Goal: Task Accomplishment & Management: Complete application form

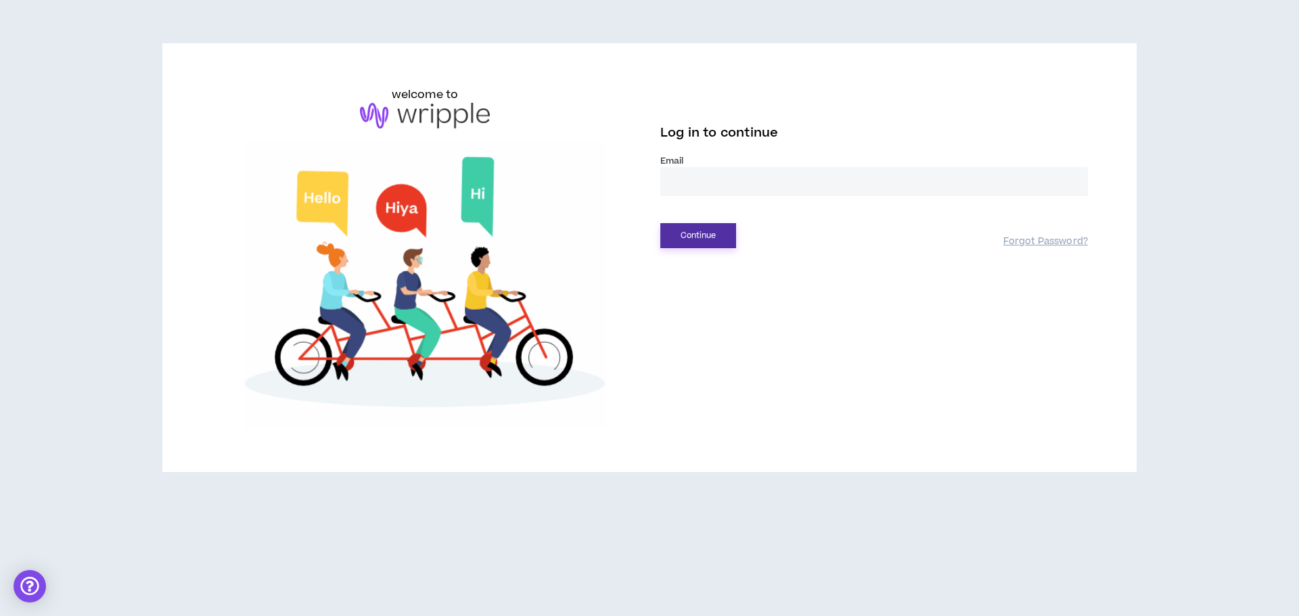
type input "**********"
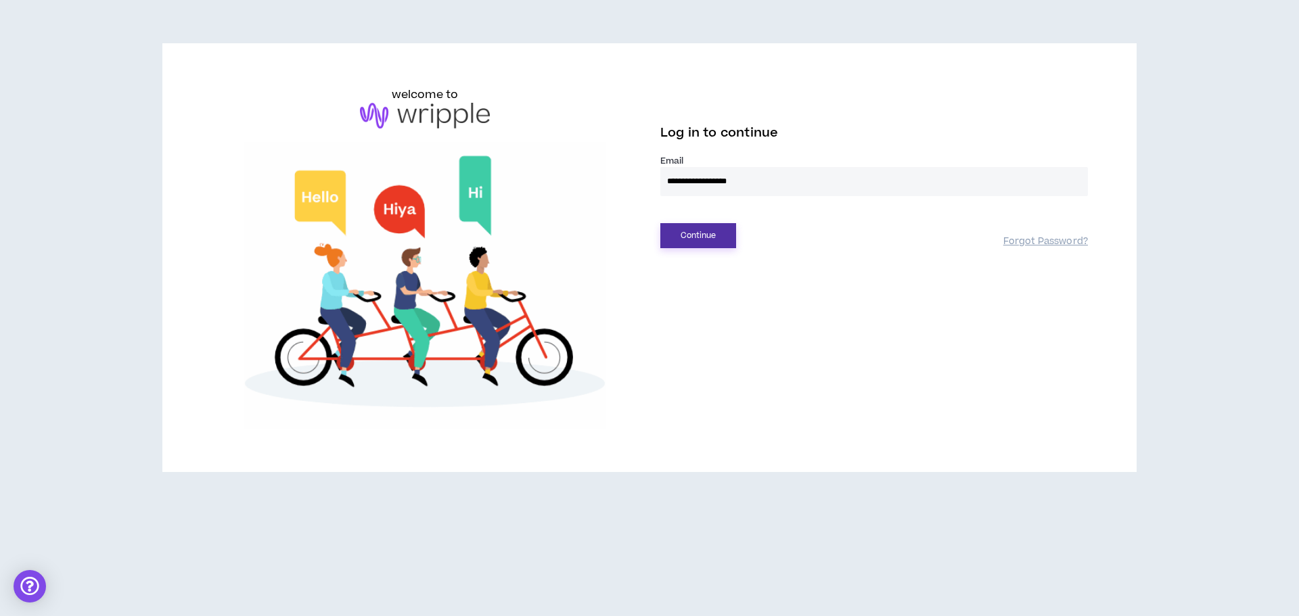
click at [688, 229] on button "Continue" at bounding box center [698, 235] width 76 height 25
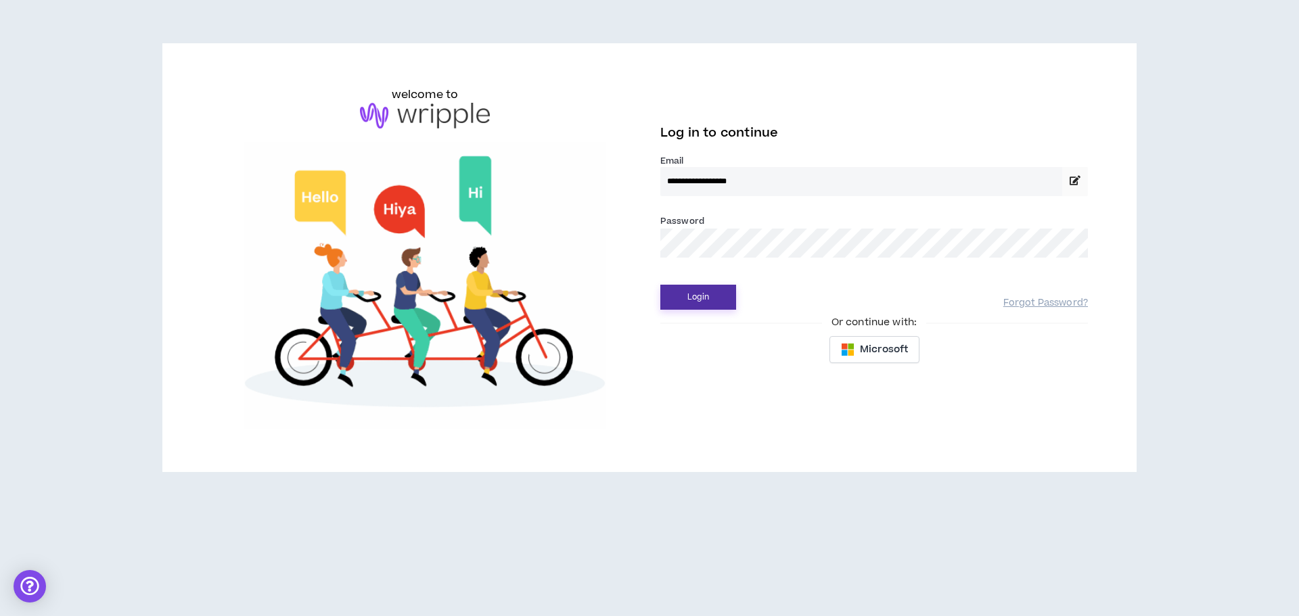
click at [695, 290] on button "Login" at bounding box center [698, 297] width 76 height 25
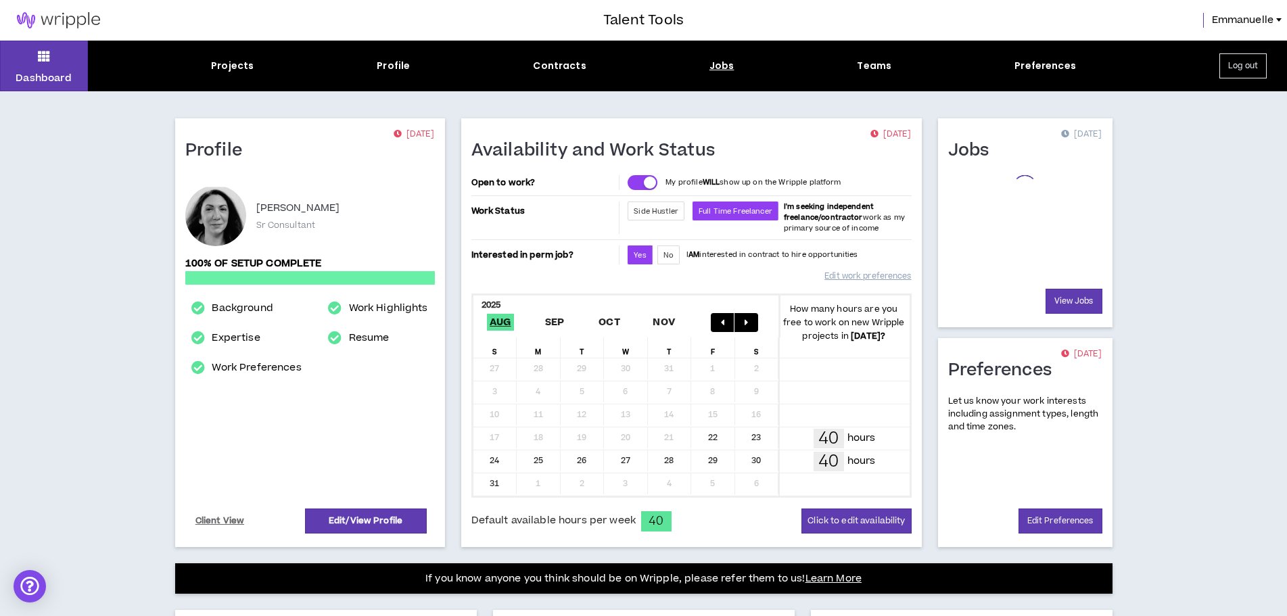
click at [713, 67] on div "Jobs" at bounding box center [721, 66] width 25 height 14
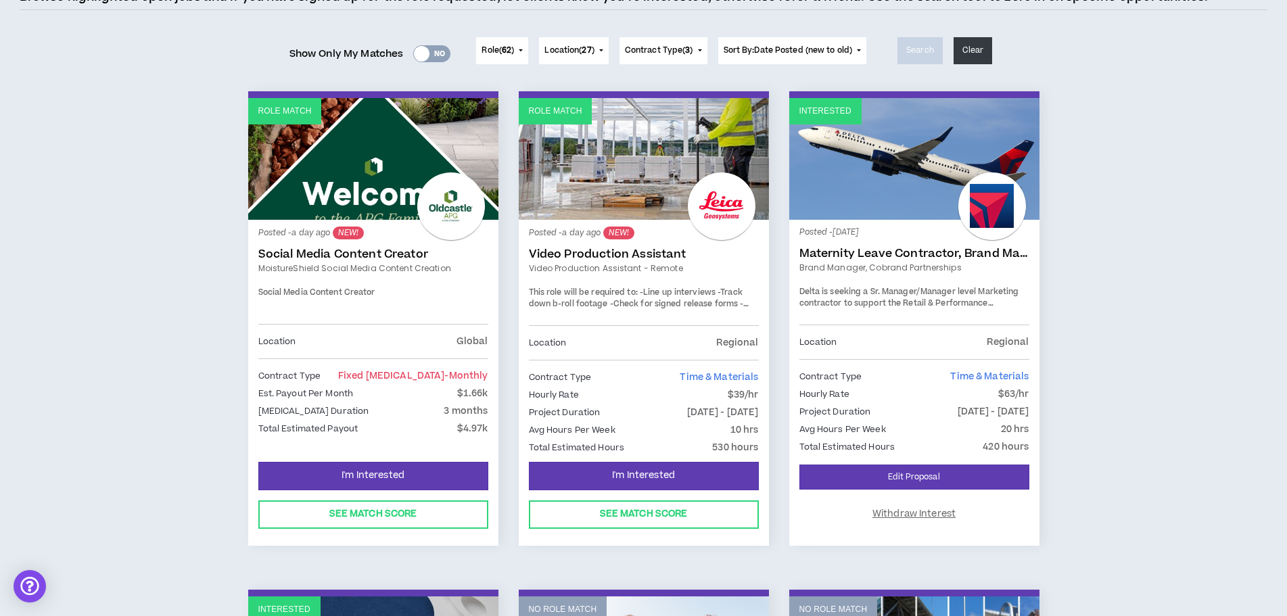
scroll to position [135, 0]
click at [597, 257] on link "Video Production Assistant" at bounding box center [644, 254] width 230 height 14
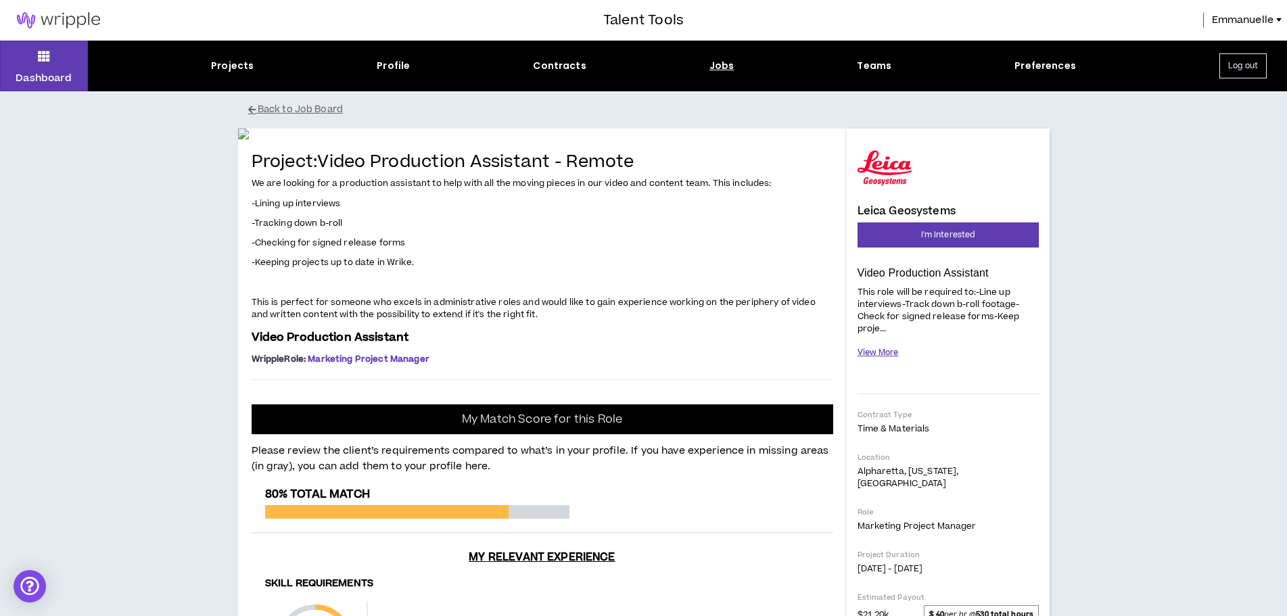
click at [880, 355] on button "View More" at bounding box center [878, 353] width 41 height 24
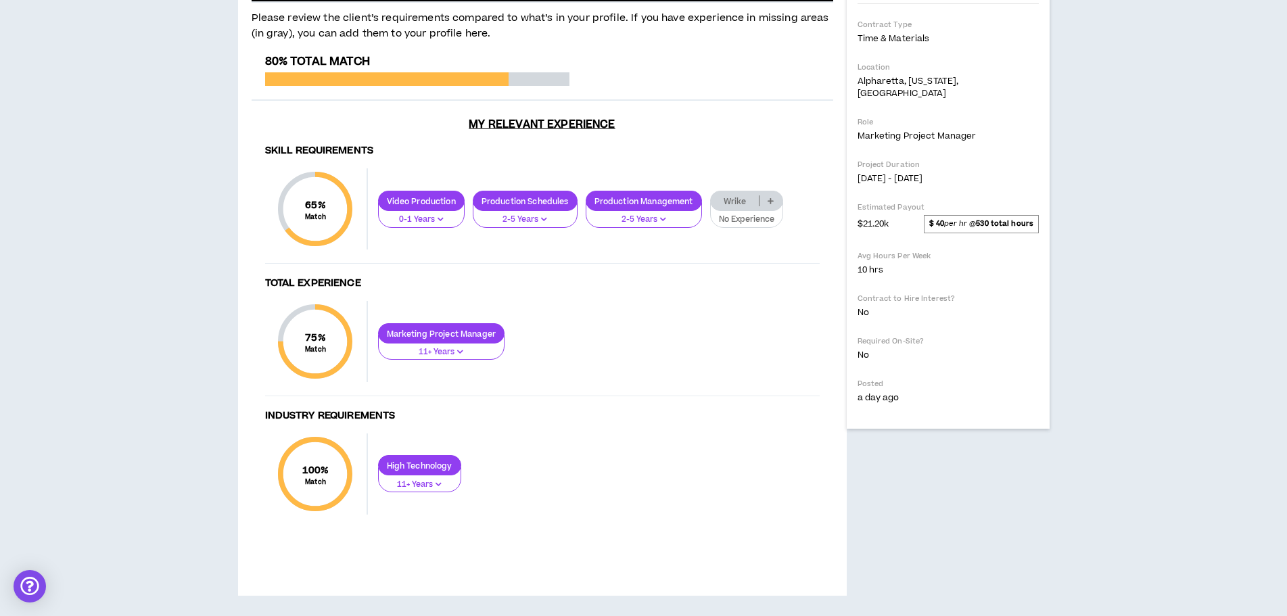
scroll to position [609, 0]
click at [737, 228] on button "No Experience" at bounding box center [746, 215] width 73 height 26
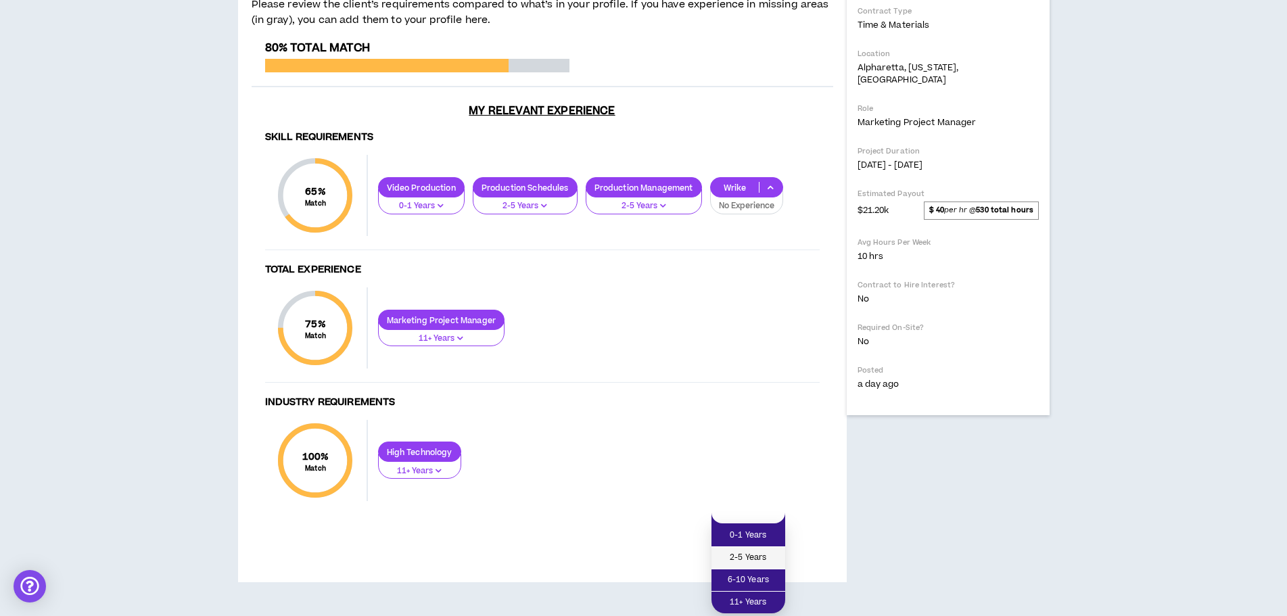
click at [741, 551] on span "2-5 Years" at bounding box center [748, 558] width 57 height 15
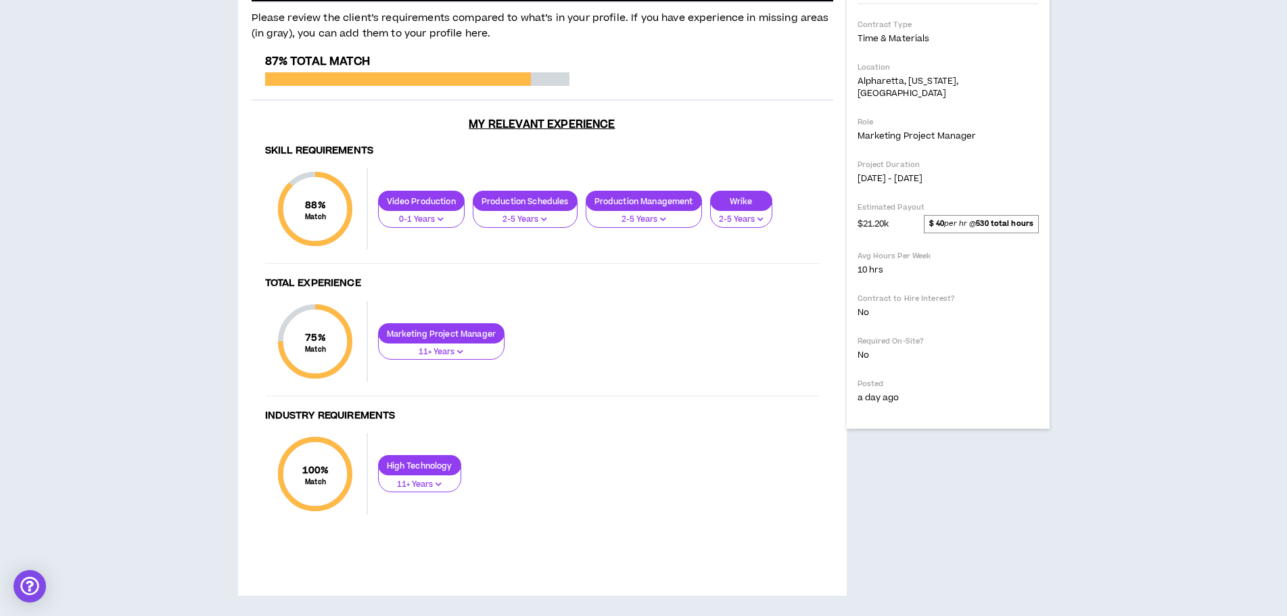
scroll to position [557, 0]
click at [415, 226] on p "0-1 Years" at bounding box center [421, 220] width 69 height 12
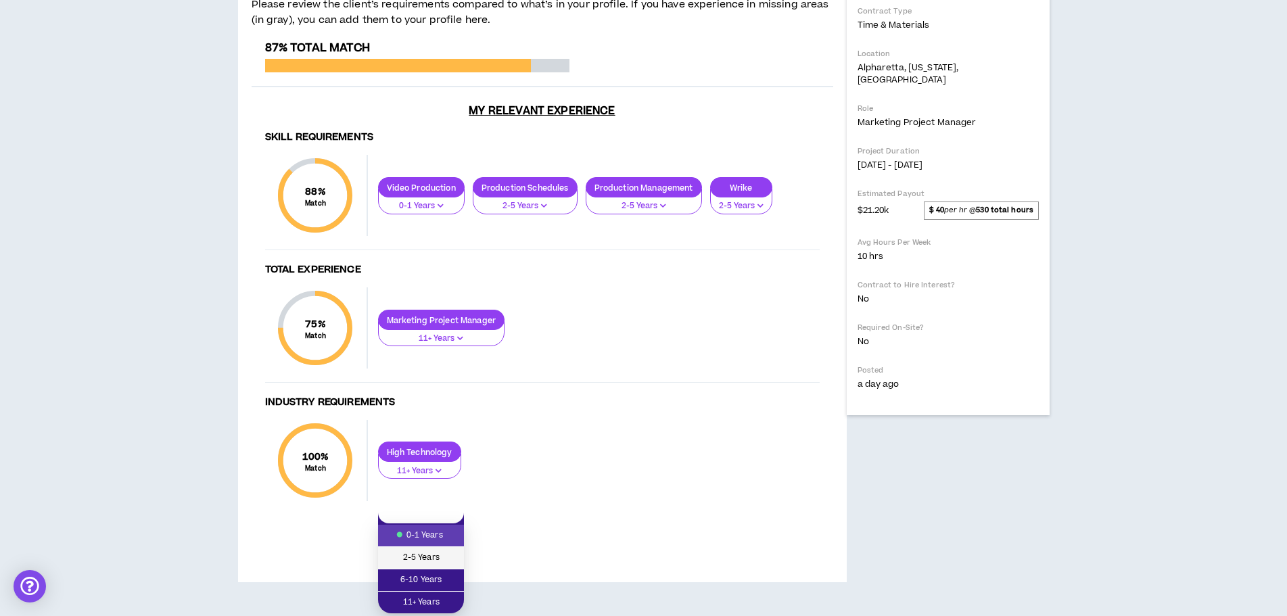
click at [415, 551] on span "2-5 Years" at bounding box center [421, 558] width 70 height 15
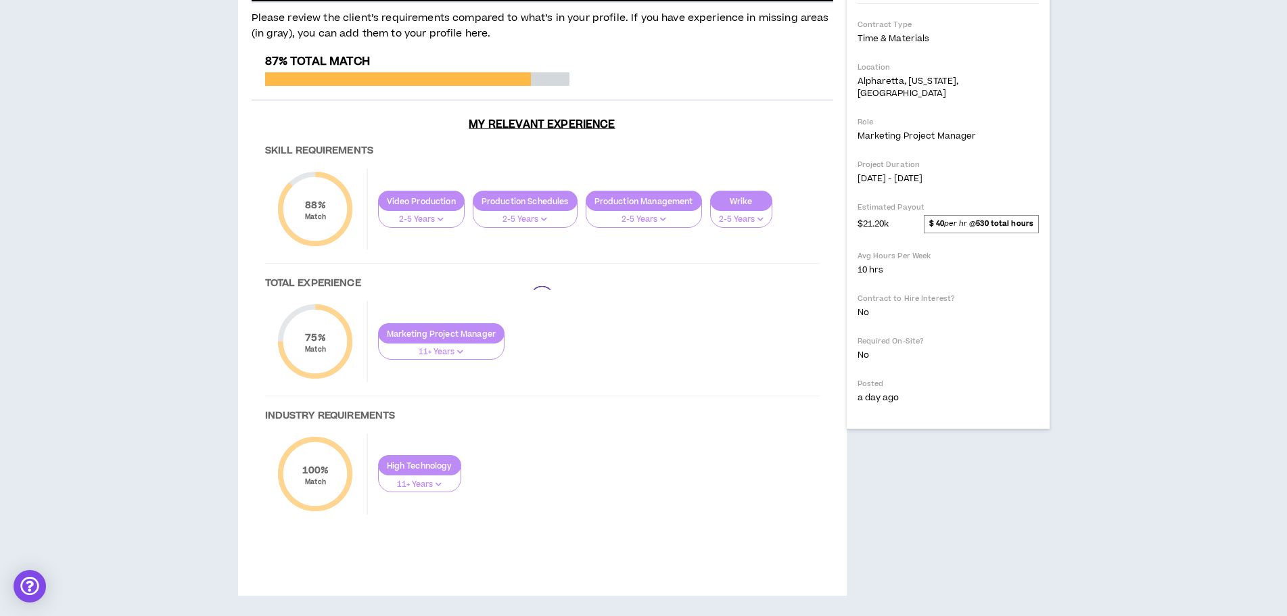
scroll to position [692, 0]
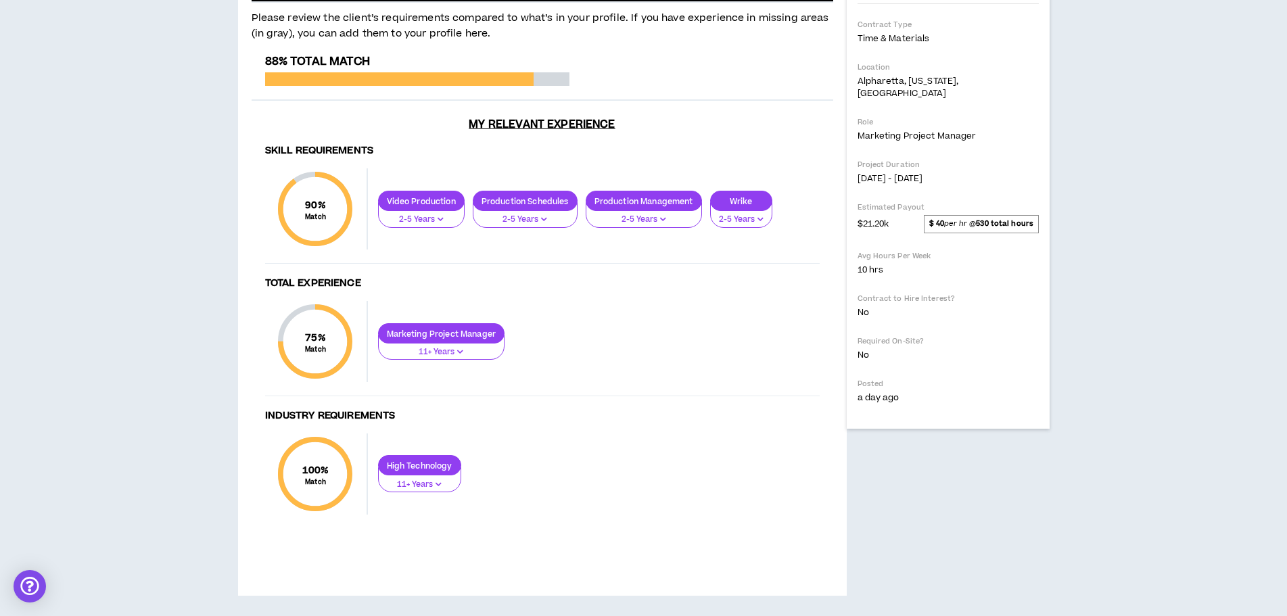
click at [500, 226] on p "2-5 Years" at bounding box center [525, 220] width 87 height 12
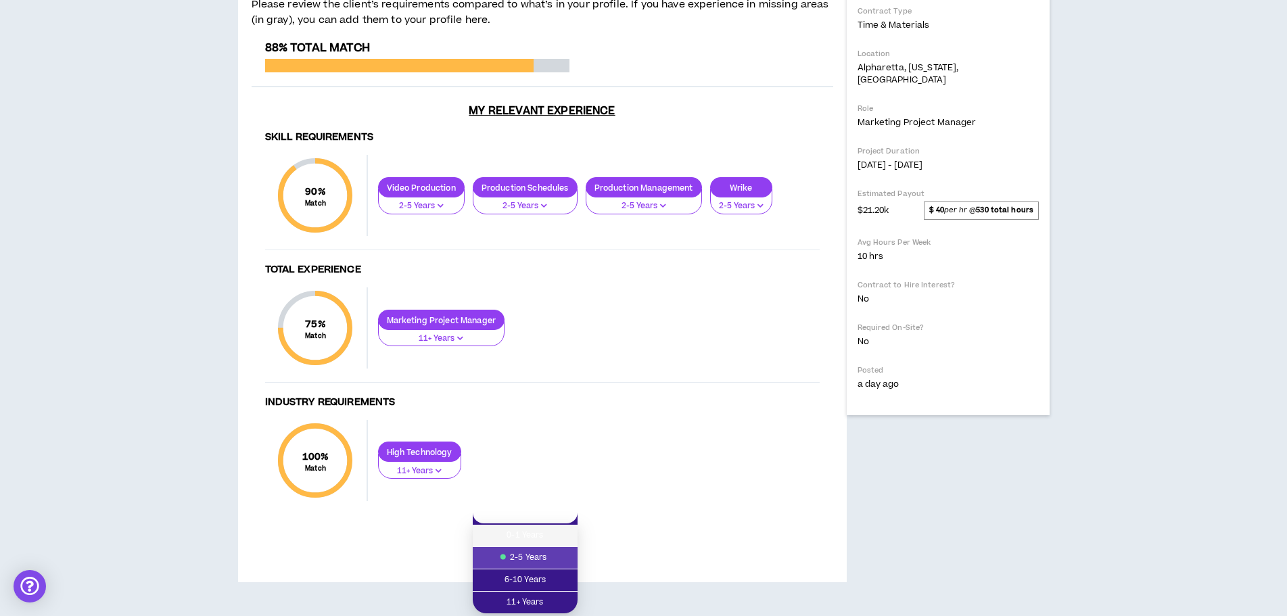
click at [500, 528] on span "0-1 Years" at bounding box center [525, 535] width 89 height 15
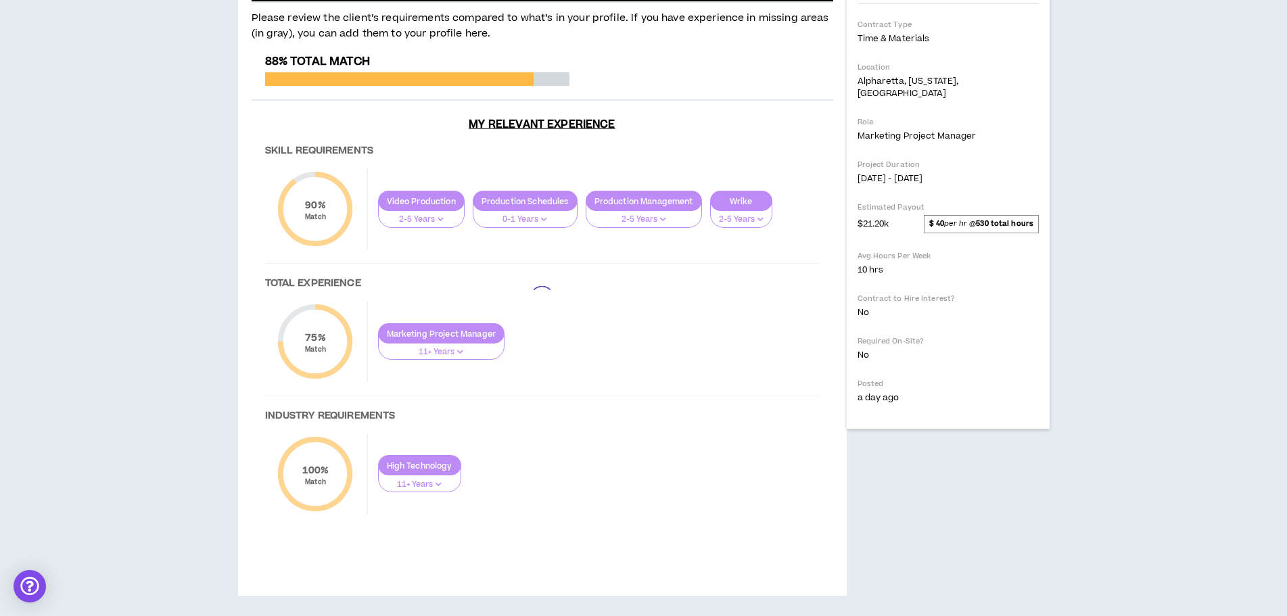
click at [613, 285] on div at bounding box center [543, 298] width 582 height 487
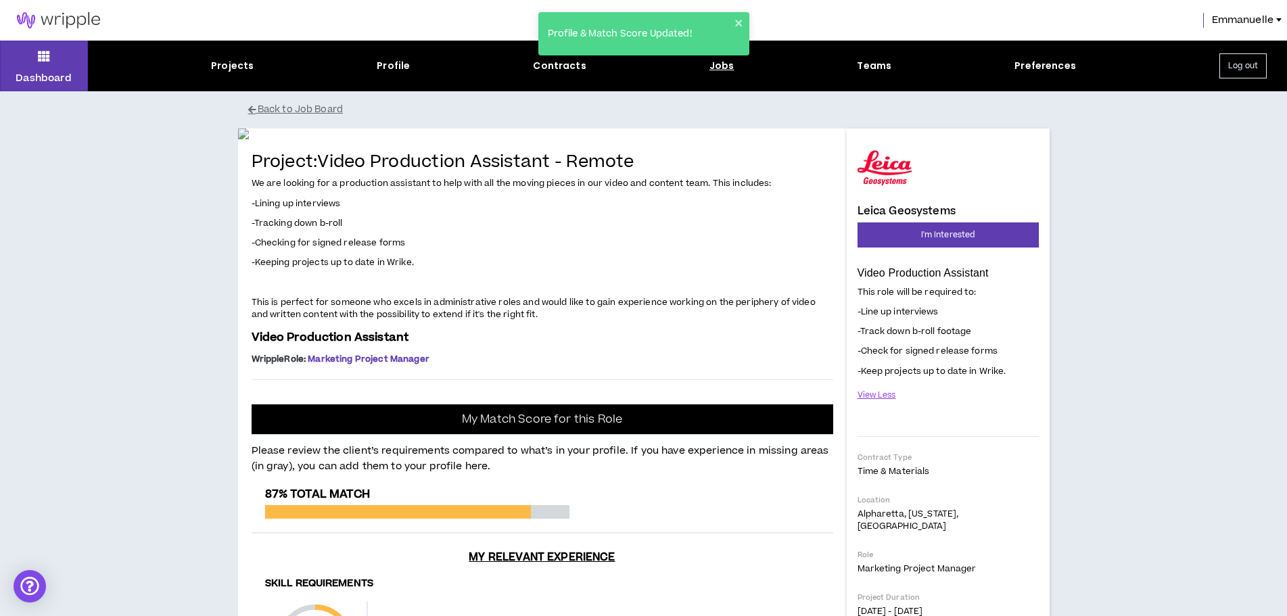
click at [712, 64] on div "Profile & Match Score Updated!" at bounding box center [644, 39] width 216 height 60
click at [732, 21] on div "Profile & Match Score Updated!" at bounding box center [643, 33] width 211 height 43
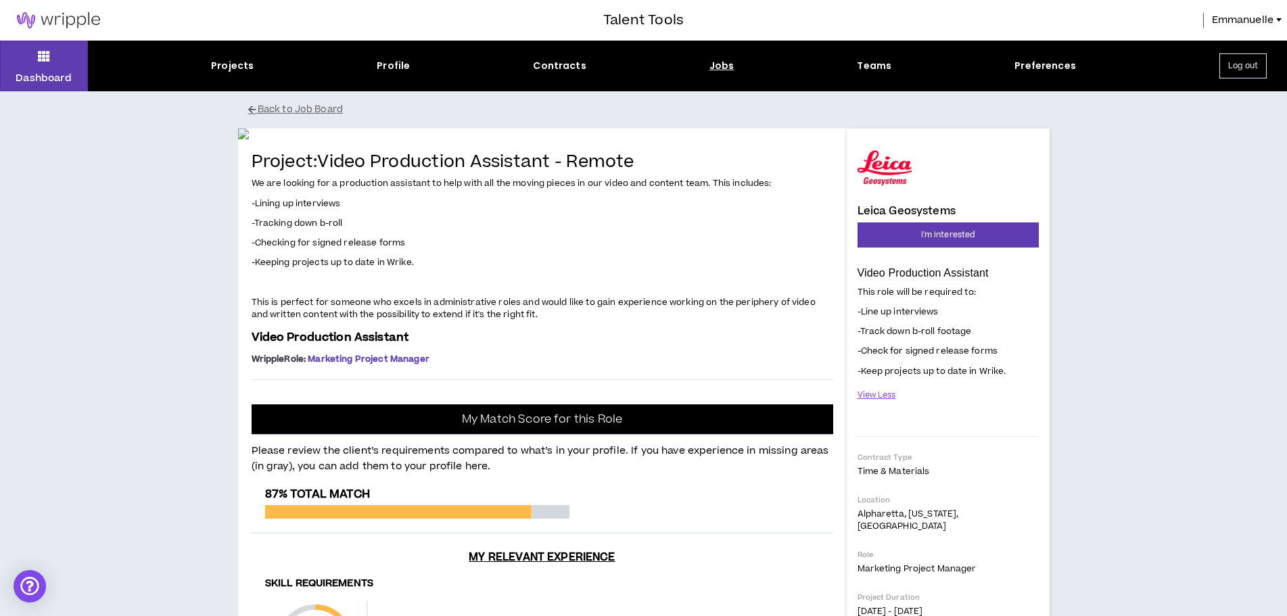
click at [717, 67] on div "Jobs" at bounding box center [721, 66] width 25 height 14
click at [45, 60] on icon at bounding box center [44, 56] width 12 height 19
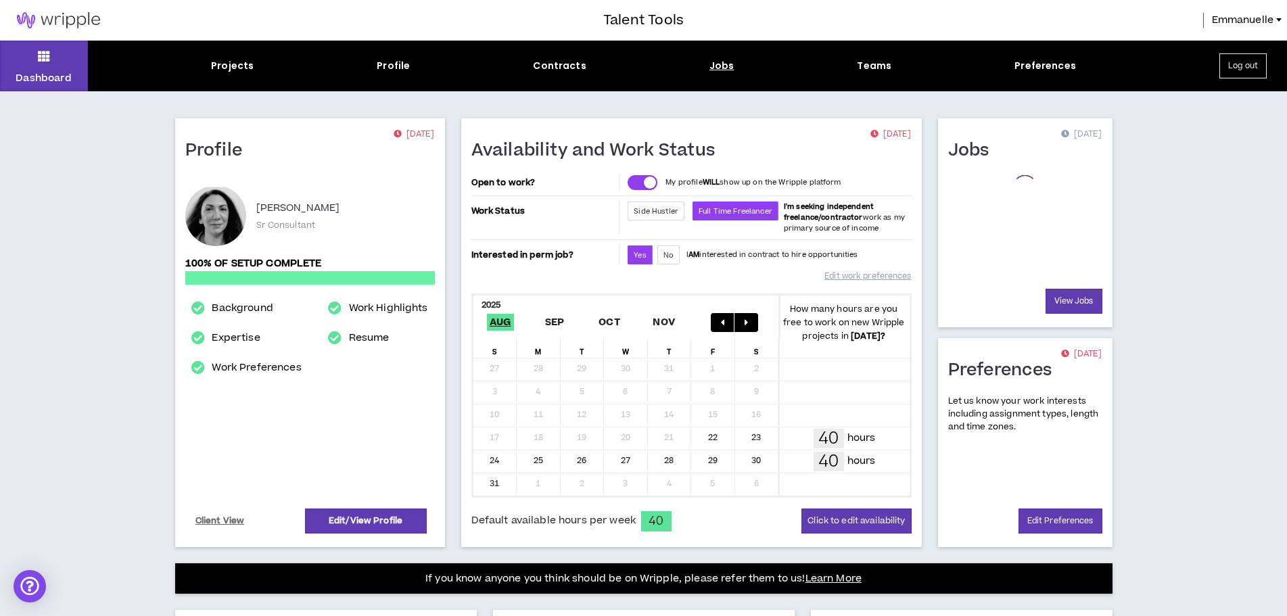
click at [720, 64] on div "Jobs" at bounding box center [721, 66] width 25 height 14
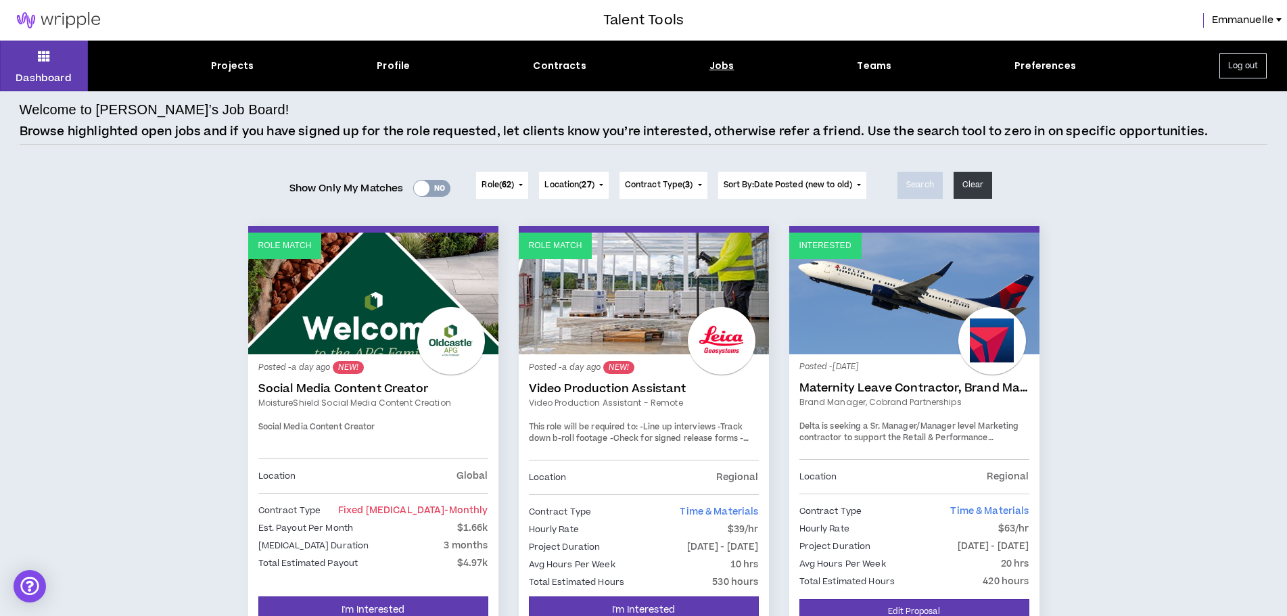
click at [714, 64] on div "Jobs" at bounding box center [721, 66] width 25 height 14
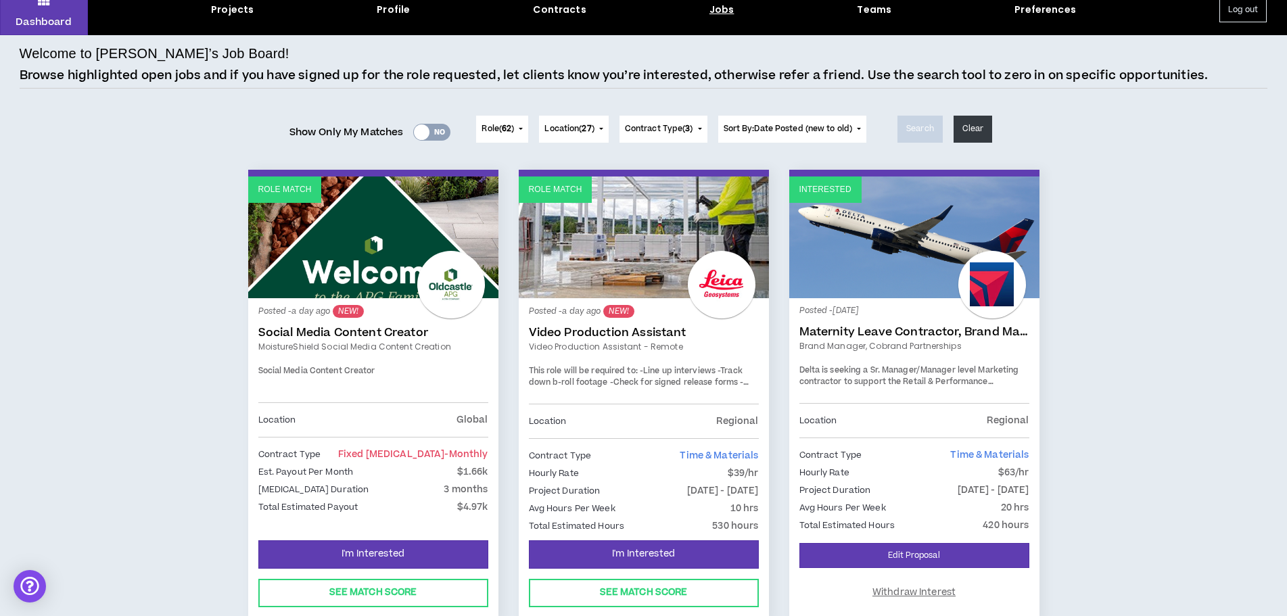
scroll to position [135, 0]
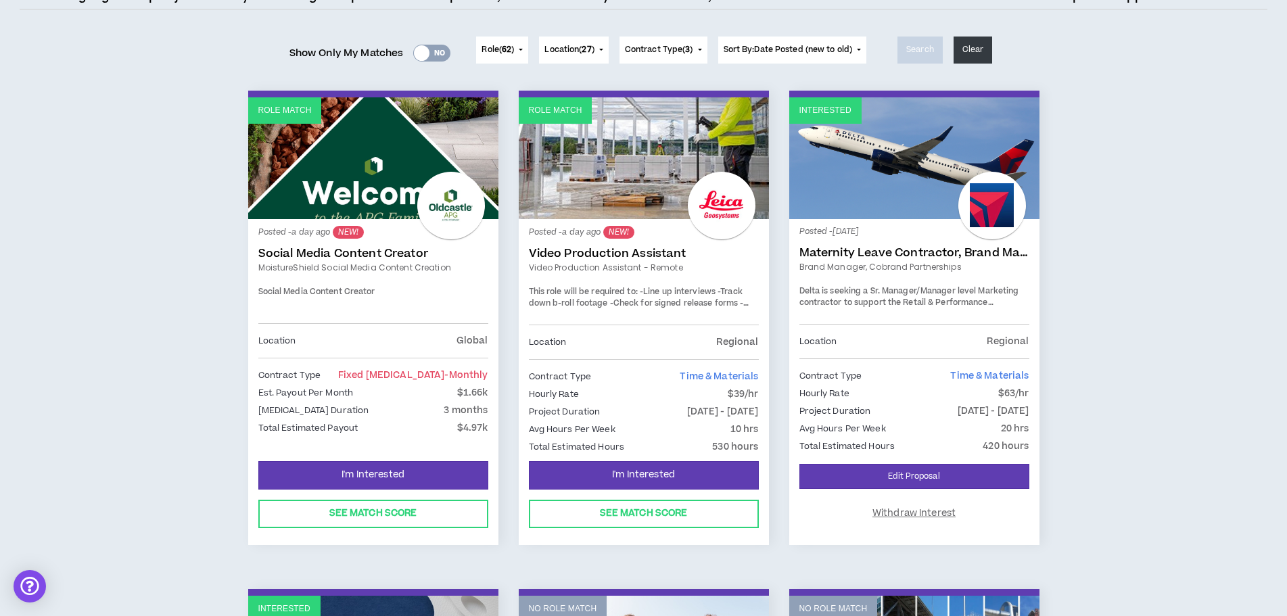
click at [314, 260] on link "Social Media Content Creator" at bounding box center [373, 254] width 230 height 14
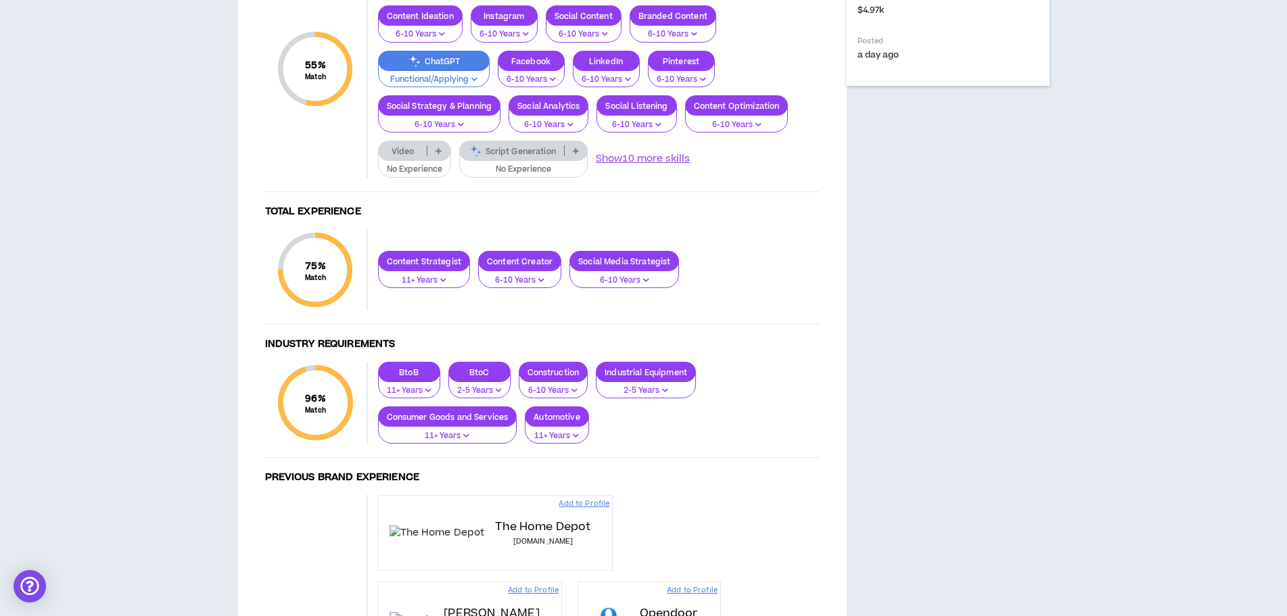
scroll to position [609, 0]
click at [426, 85] on p "Functional/Applying" at bounding box center [434, 79] width 94 height 12
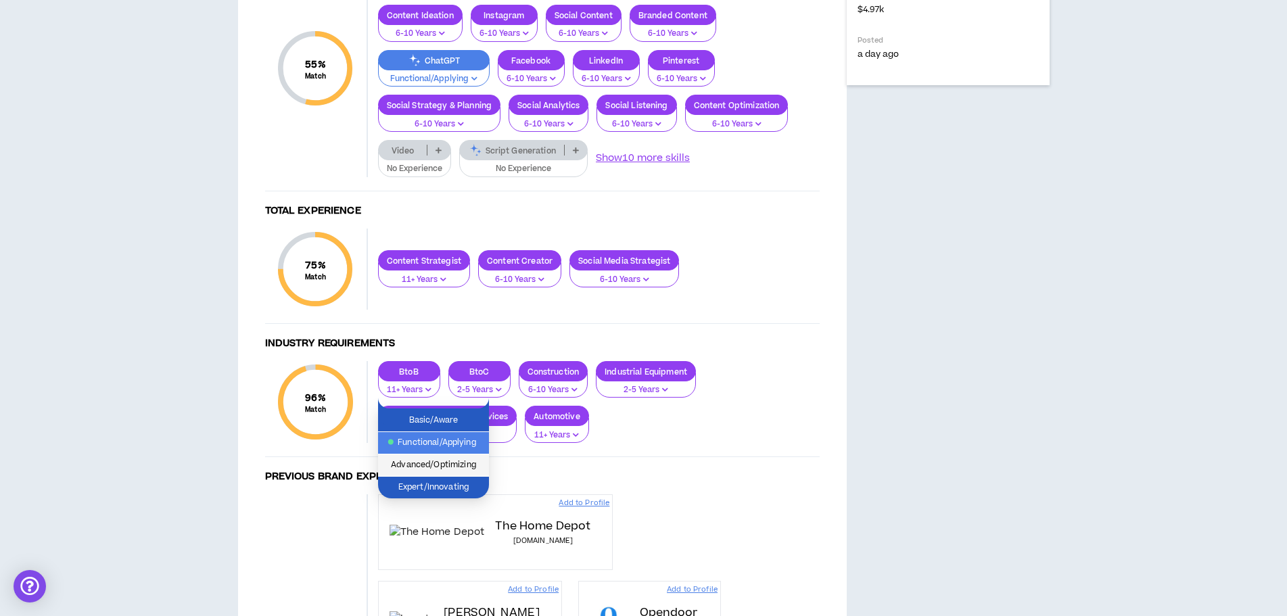
click at [435, 469] on span "Advanced/Optimizing" at bounding box center [433, 465] width 95 height 15
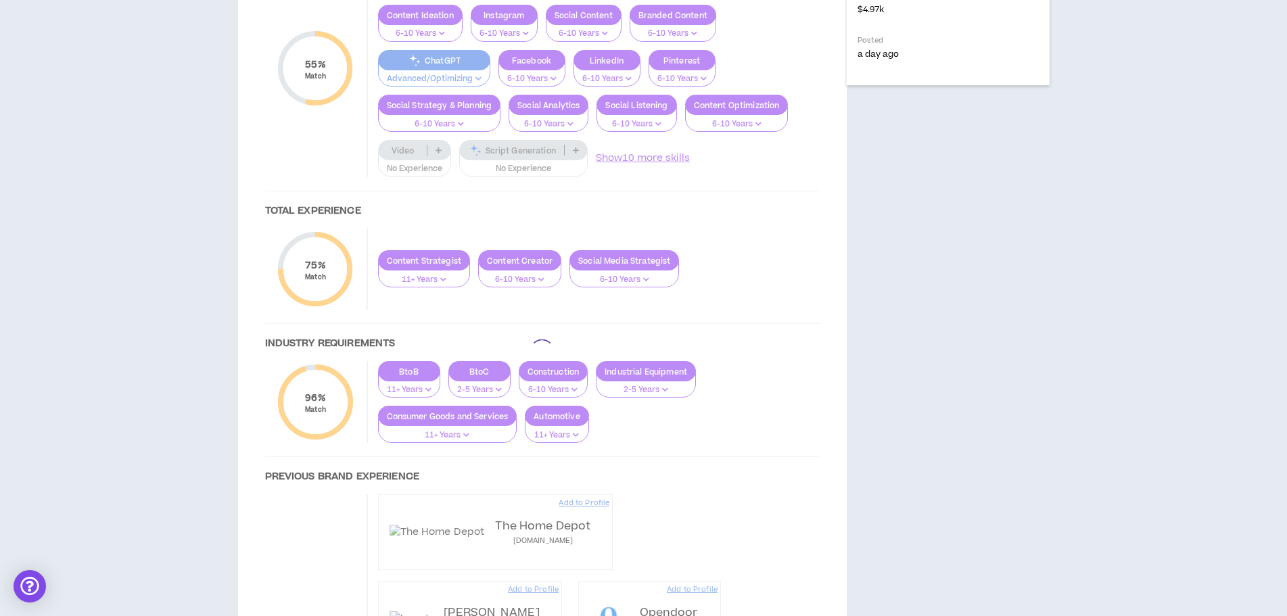
scroll to position [663, 0]
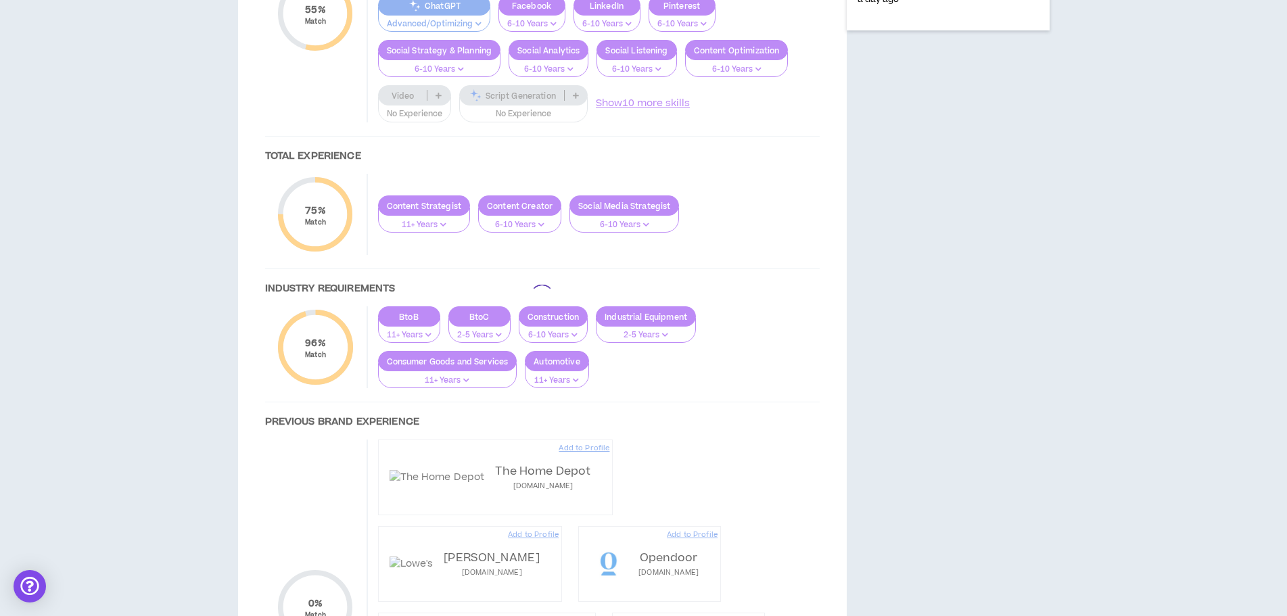
click at [525, 280] on div at bounding box center [543, 296] width 582 height 1011
click at [526, 298] on div at bounding box center [543, 296] width 582 height 1011
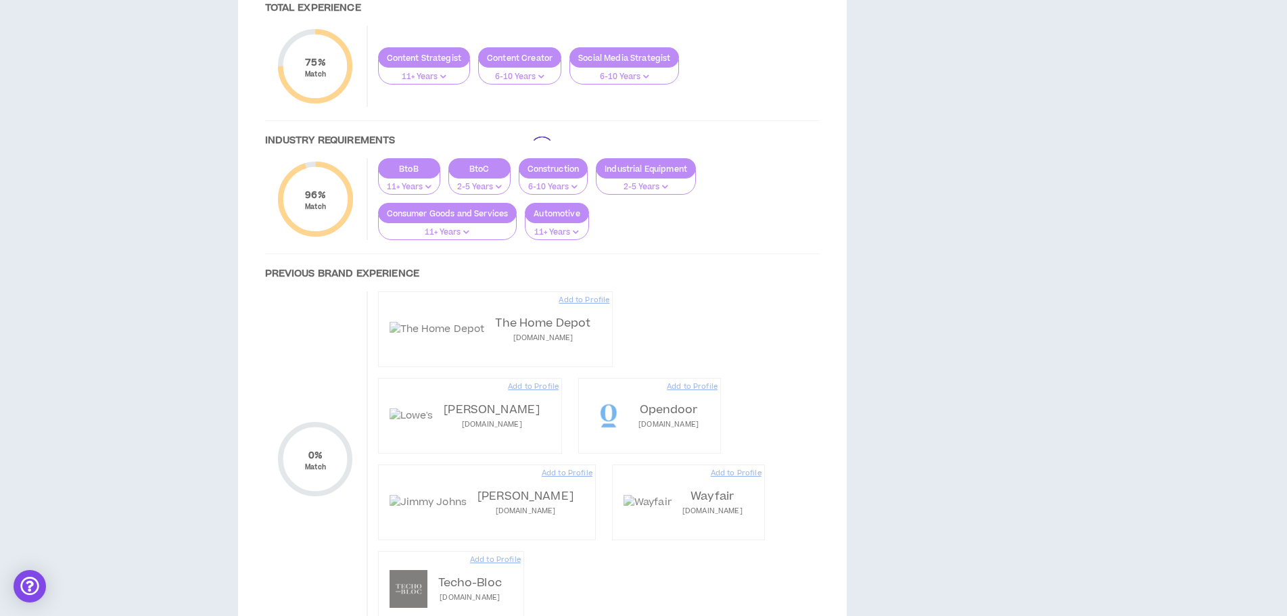
click at [408, 309] on div at bounding box center [543, 148] width 582 height 1011
click at [653, 296] on div at bounding box center [543, 148] width 582 height 1011
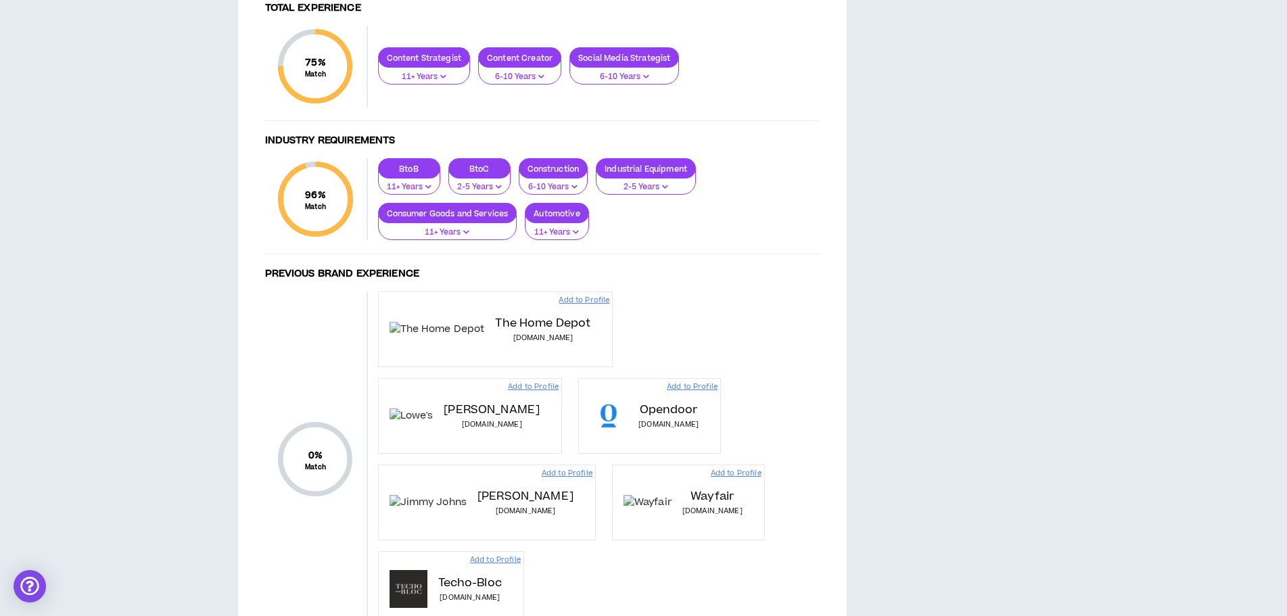
click at [404, 338] on li "2-5 Years" at bounding box center [415, 331] width 74 height 22
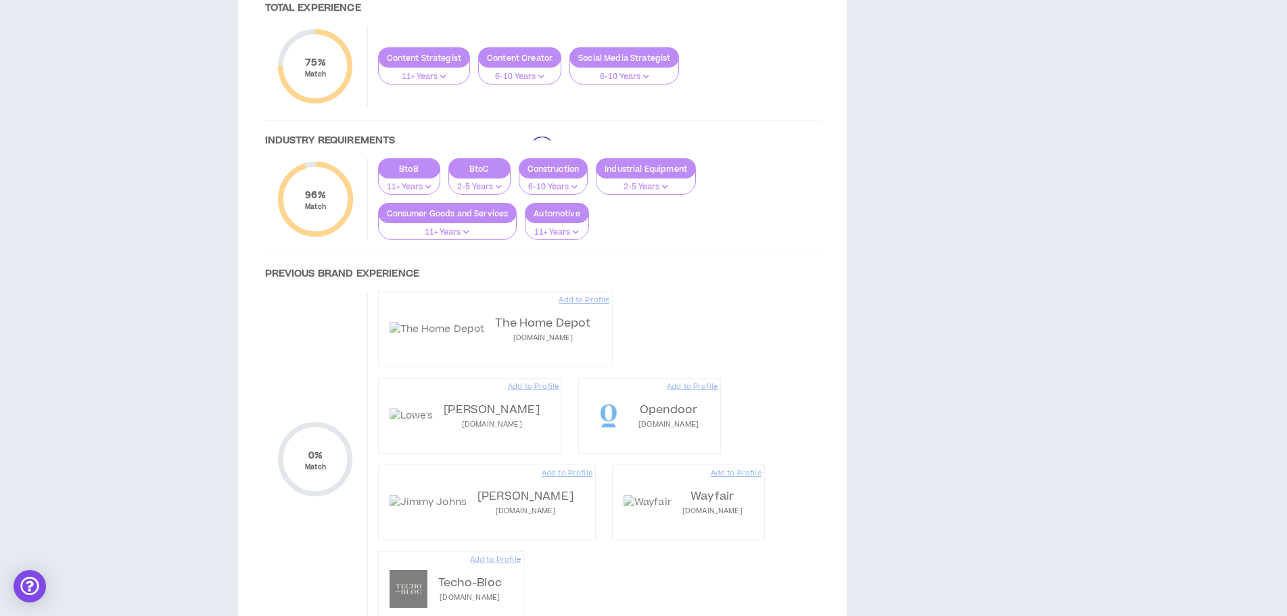
click at [509, 291] on div at bounding box center [543, 148] width 582 height 1011
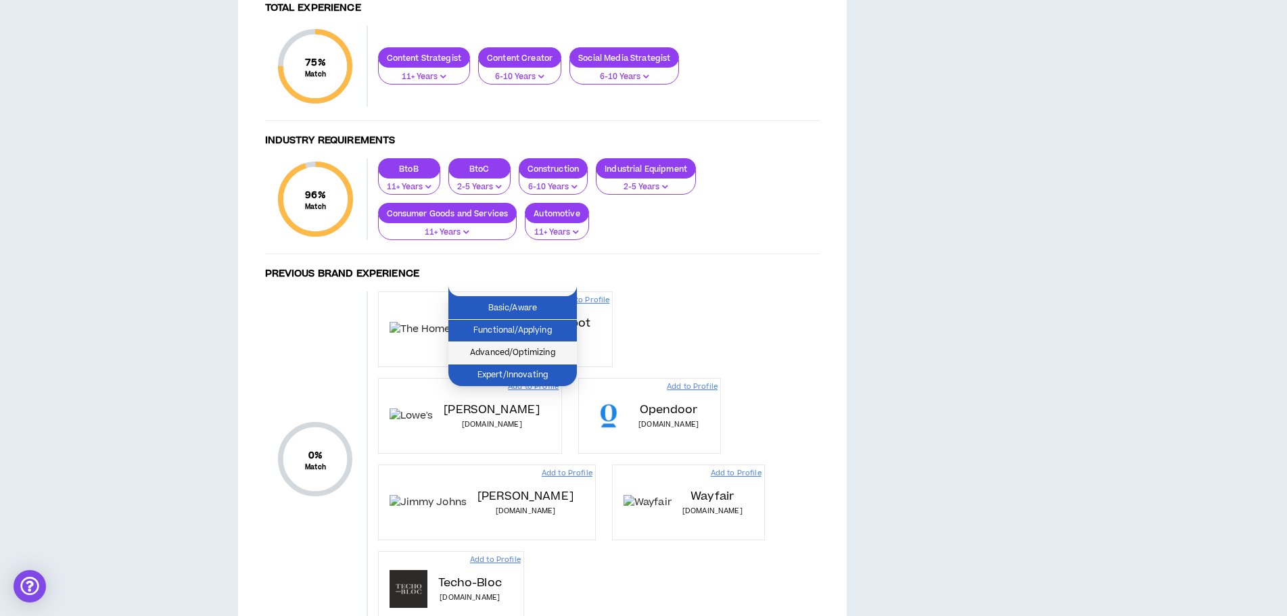
click at [502, 351] on span "Advanced/Optimizing" at bounding box center [513, 353] width 112 height 15
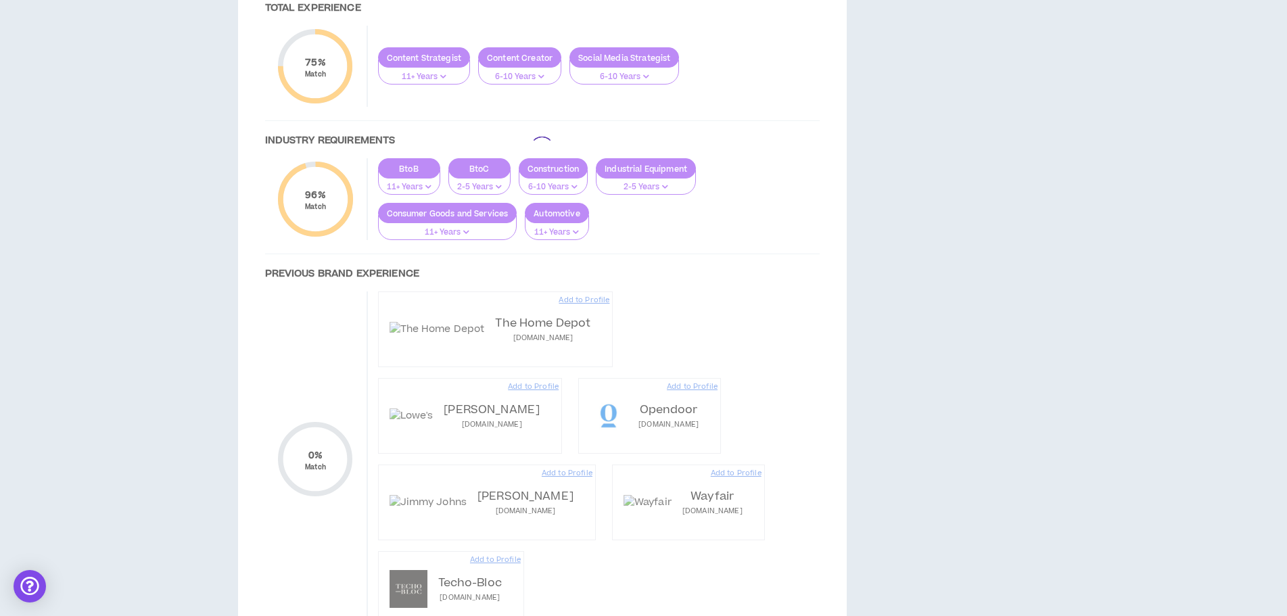
click at [621, 296] on div at bounding box center [543, 148] width 582 height 1011
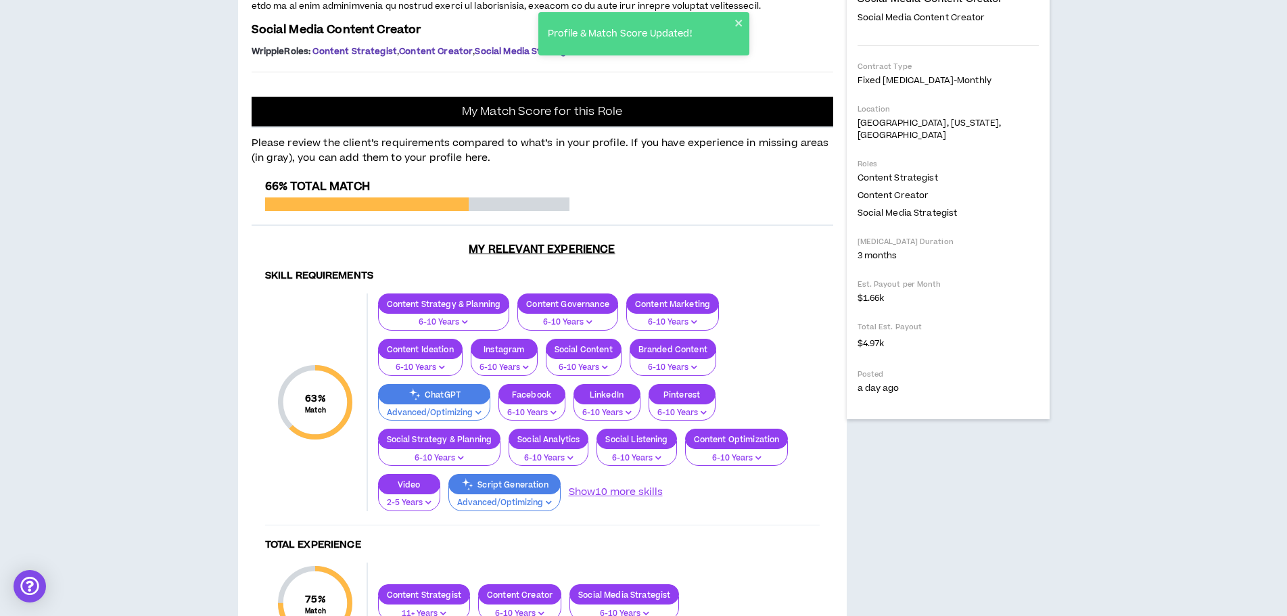
scroll to position [0, 0]
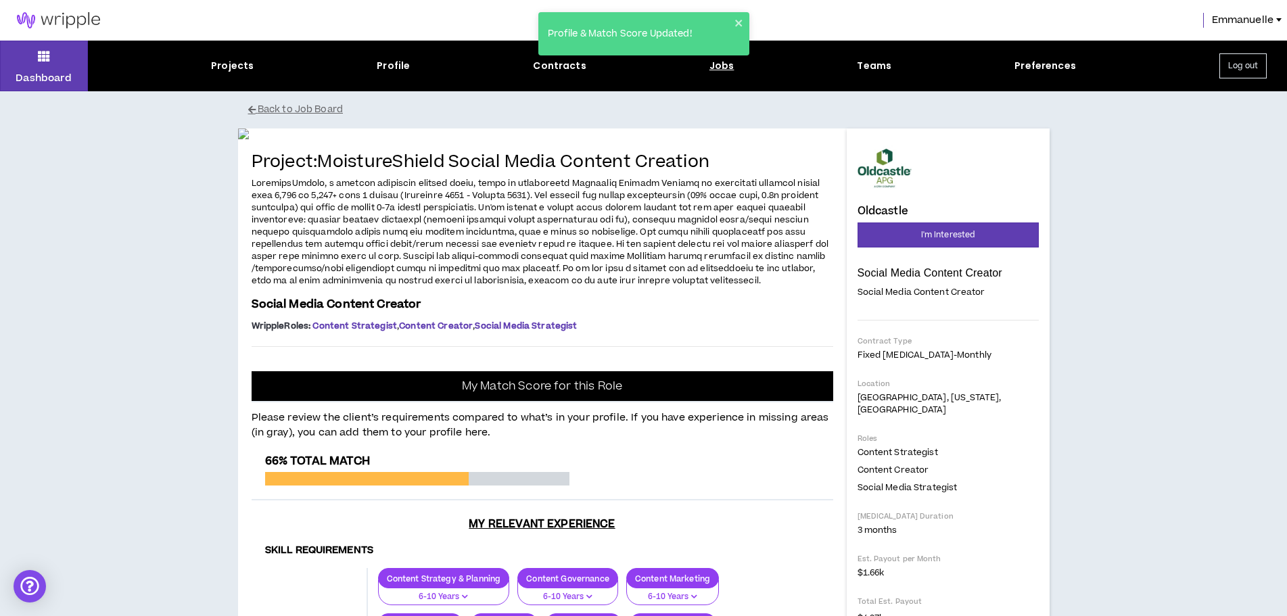
drag, startPoint x: 390, startPoint y: 3, endPoint x: 718, endPoint y: 68, distance: 333.8
click at [718, 68] on div "Profile & Match Score Updated!" at bounding box center [644, 39] width 216 height 60
click at [718, 66] on div "Profile & Match Score Updated!" at bounding box center [644, 39] width 216 height 60
click at [717, 67] on div "Profile & Match Score Updated!" at bounding box center [644, 39] width 216 height 60
click at [736, 16] on div "Profile & Match Score Updated!" at bounding box center [643, 33] width 211 height 43
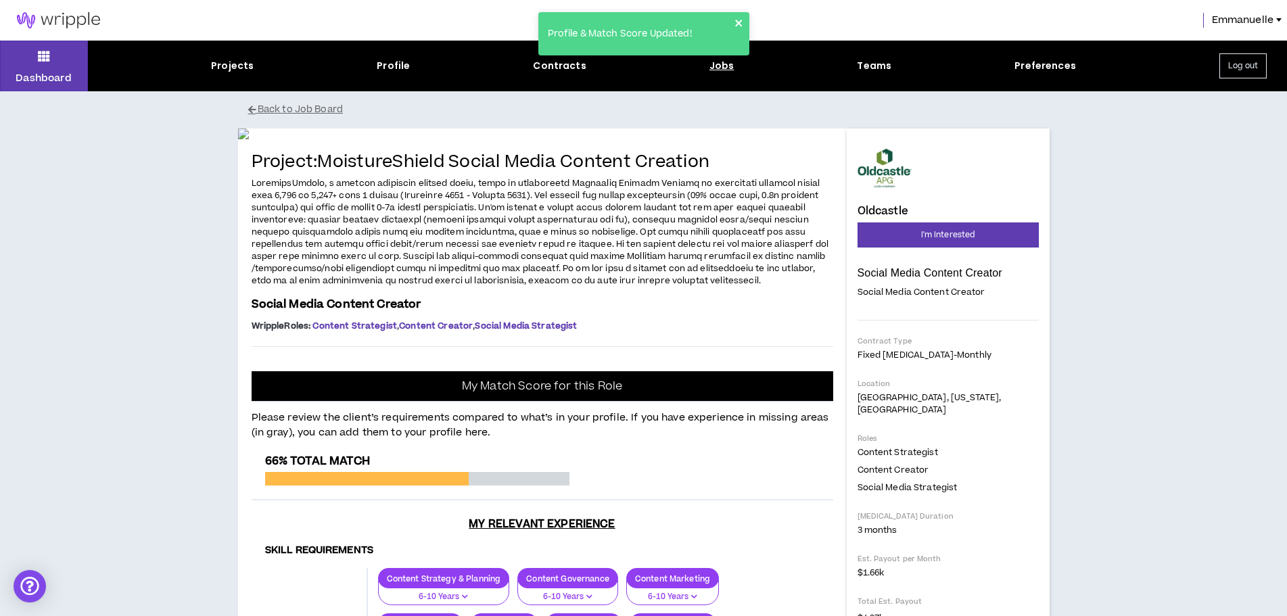
click at [741, 22] on icon "close" at bounding box center [738, 23] width 9 height 11
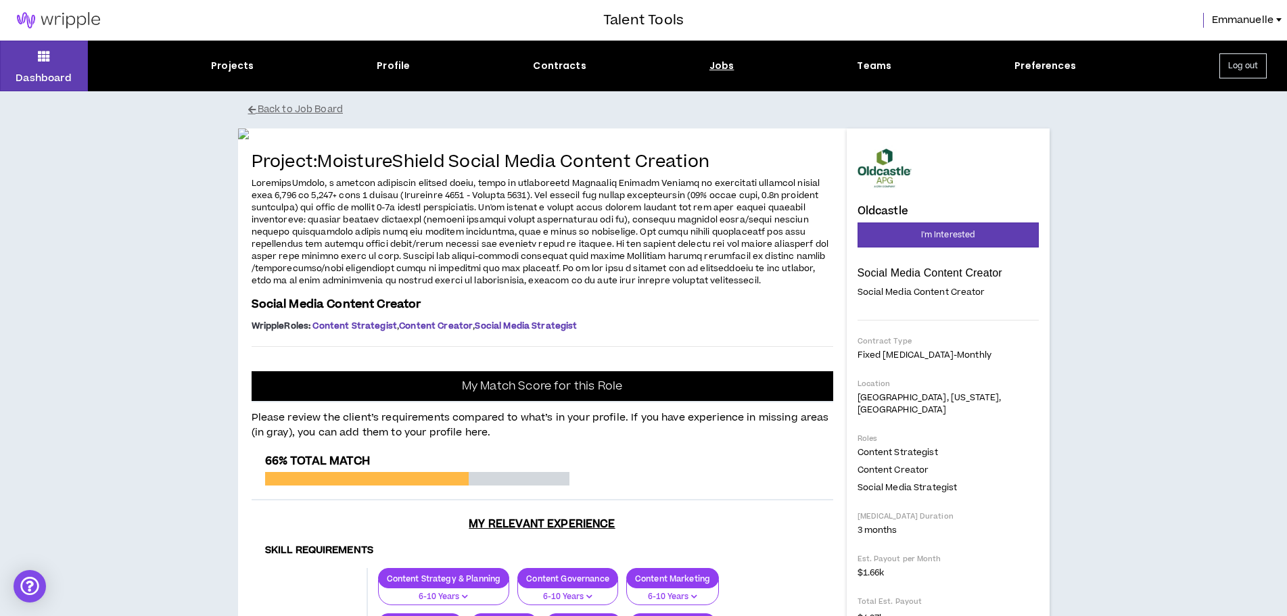
click at [720, 66] on div "Jobs" at bounding box center [721, 66] width 25 height 14
click at [49, 60] on icon at bounding box center [44, 56] width 12 height 19
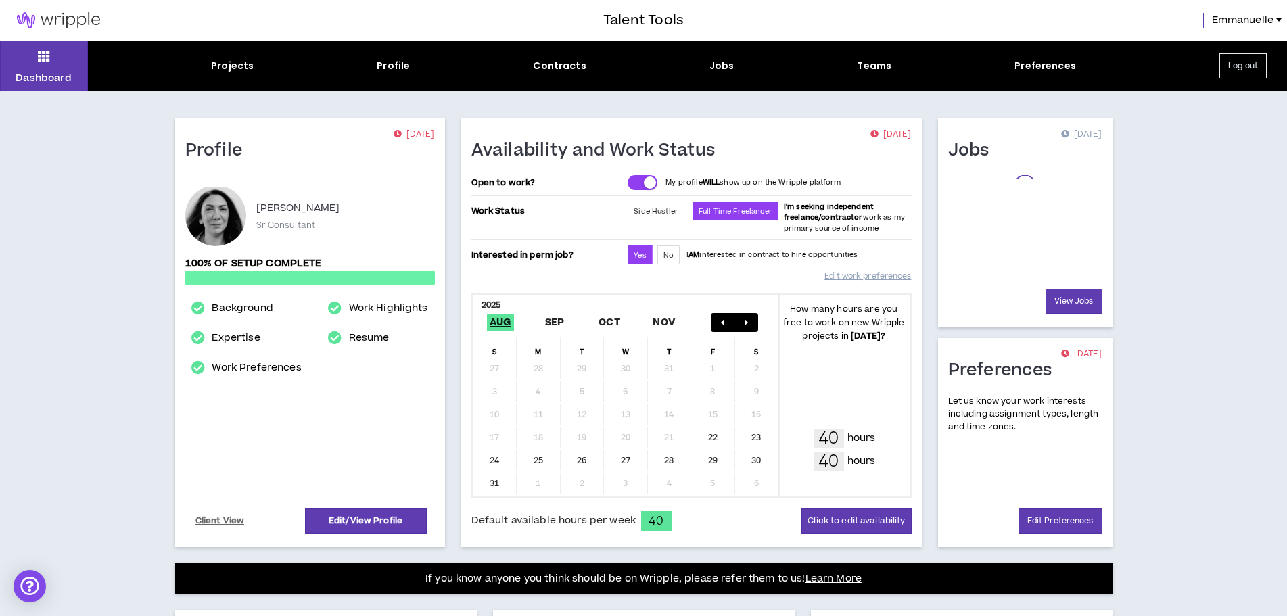
click at [719, 62] on div "Jobs" at bounding box center [721, 66] width 25 height 14
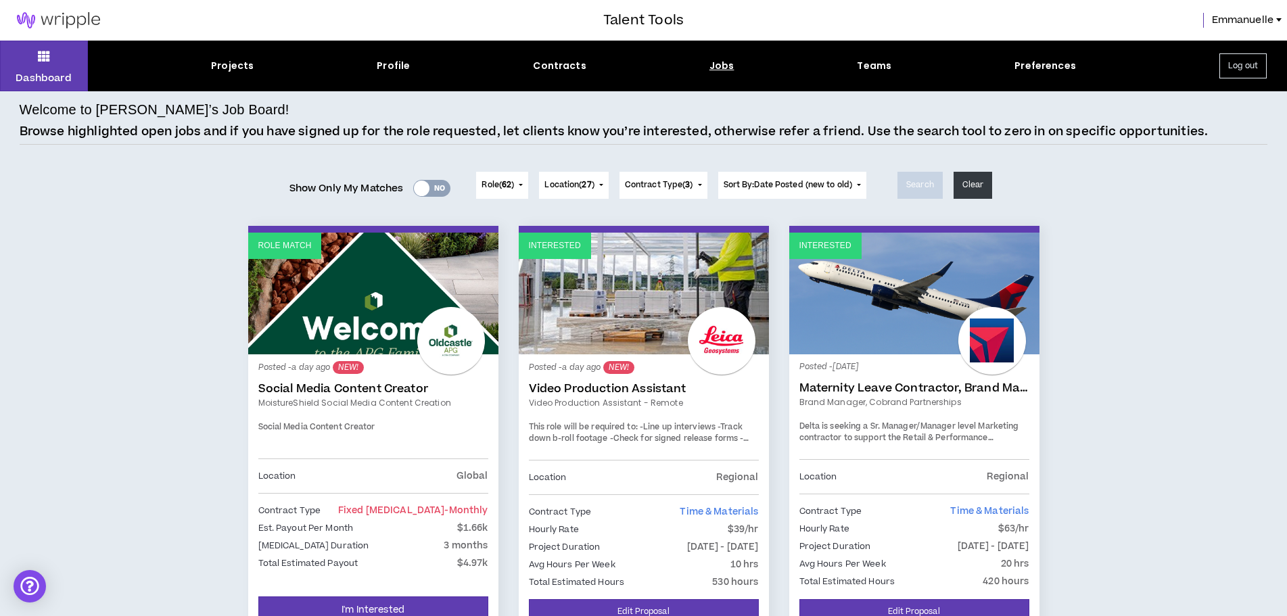
click at [601, 379] on div "Posted - a day ago NEW! Video Production Assistant Video Production Assistant -…" at bounding box center [644, 412] width 230 height 95
click at [603, 286] on link "Interested" at bounding box center [644, 294] width 250 height 122
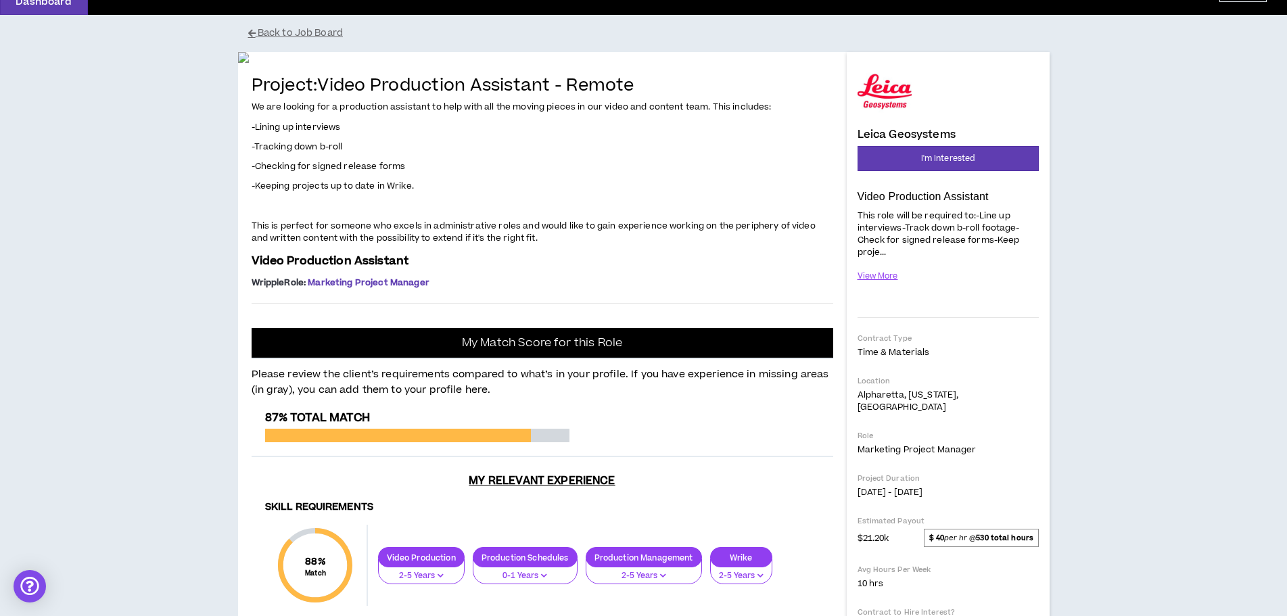
scroll to position [203, 0]
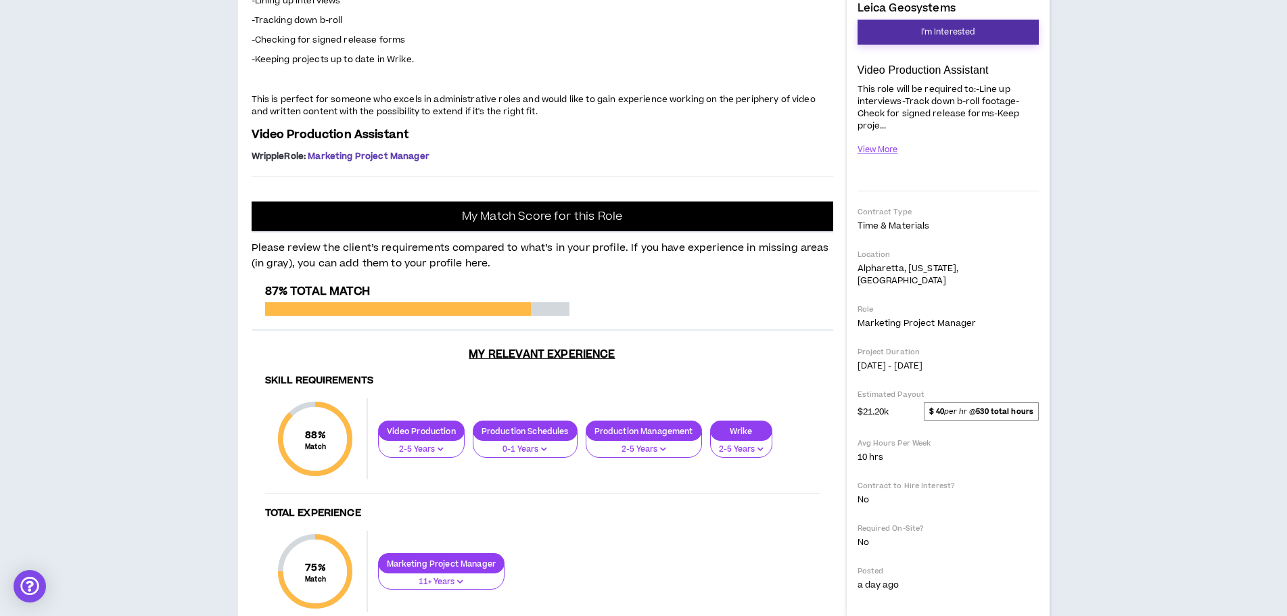
click at [931, 34] on span "I'm Interested" at bounding box center [948, 32] width 54 height 13
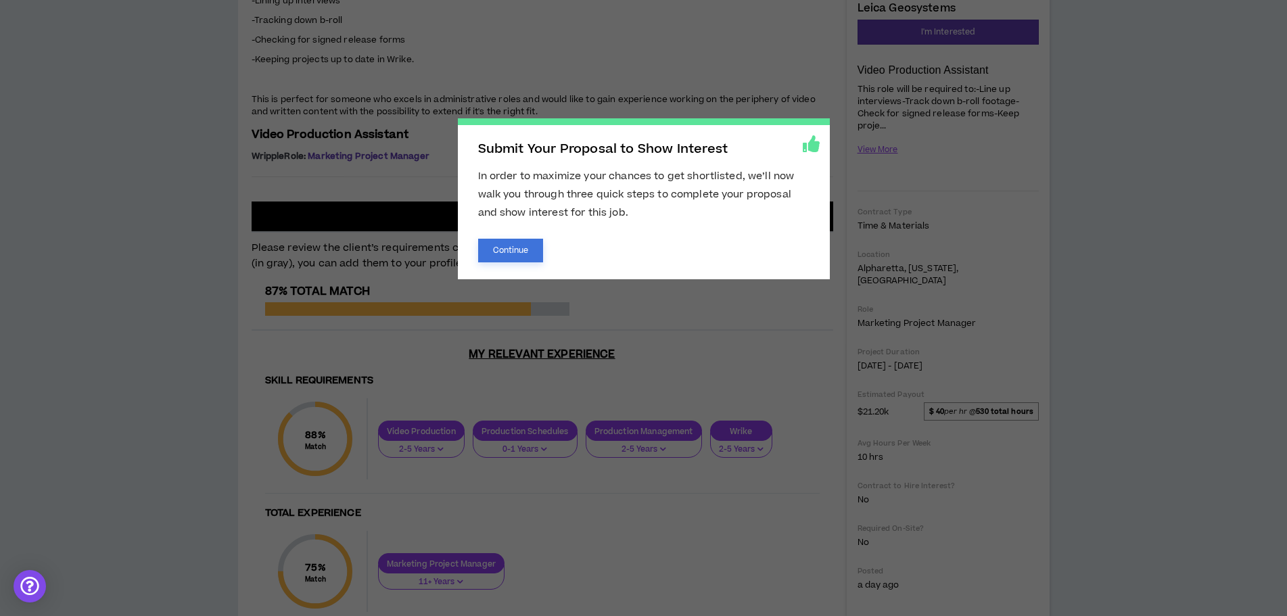
drag, startPoint x: 521, startPoint y: 241, endPoint x: 362, endPoint y: 14, distance: 276.8
click at [520, 240] on button "Continue" at bounding box center [511, 251] width 66 height 24
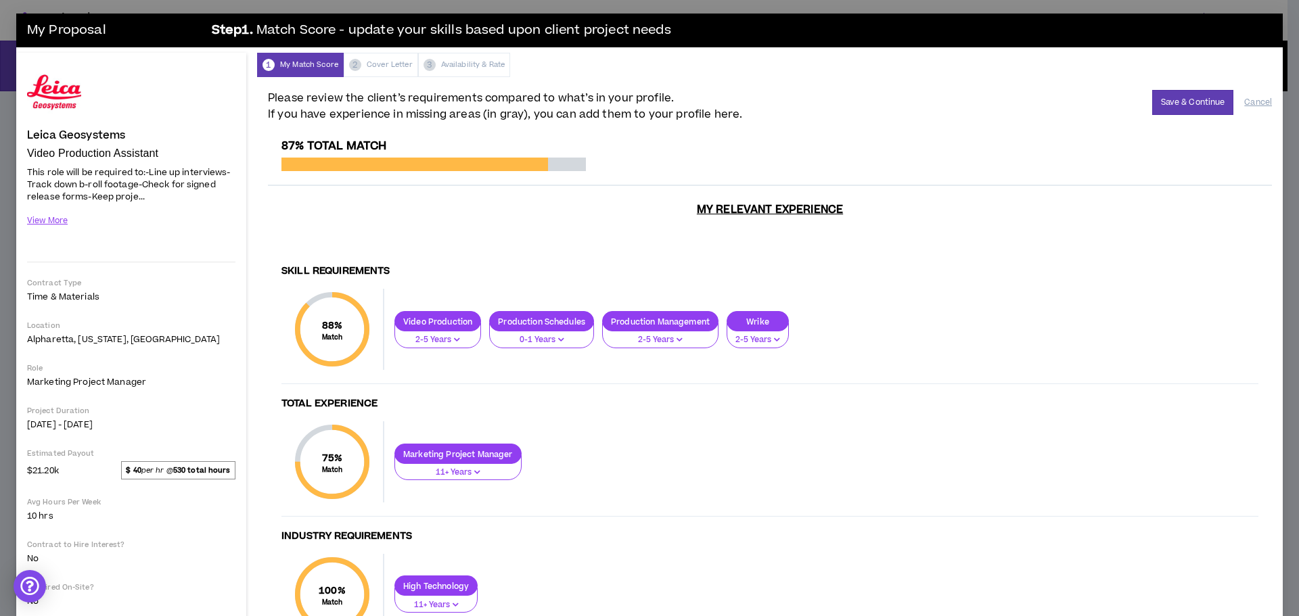
click at [440, 337] on p "2-5 Years" at bounding box center [437, 340] width 69 height 12
click at [542, 337] on p "0-1 Years" at bounding box center [541, 340] width 87 height 12
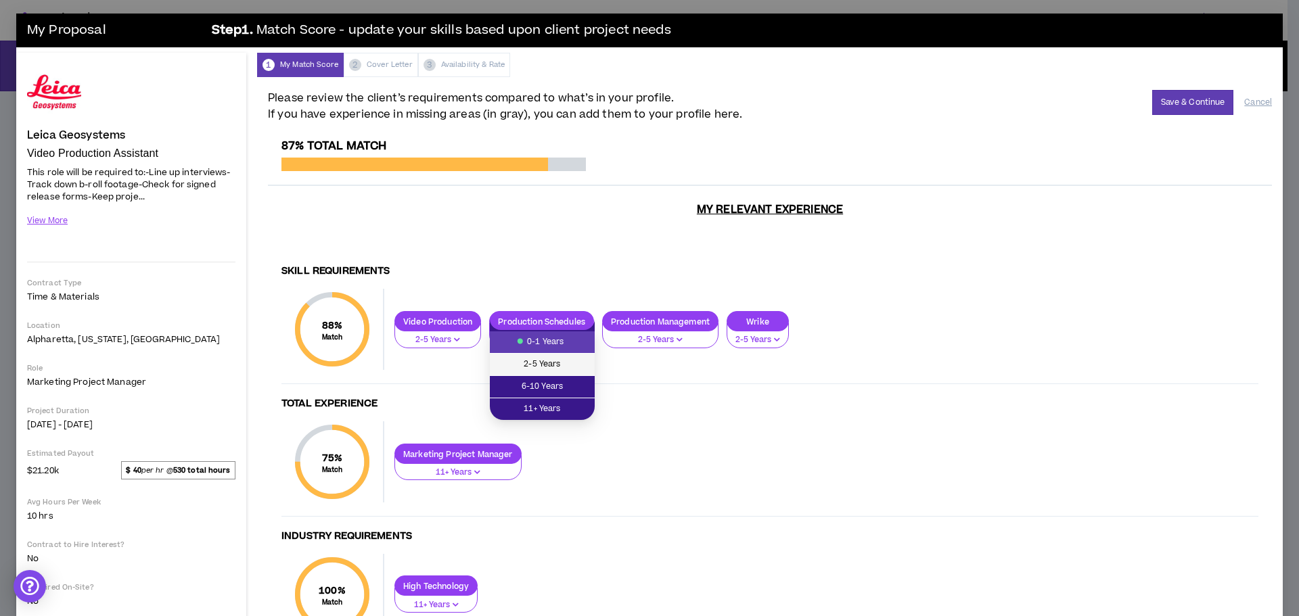
click at [548, 363] on span "2-5 Years" at bounding box center [542, 364] width 89 height 15
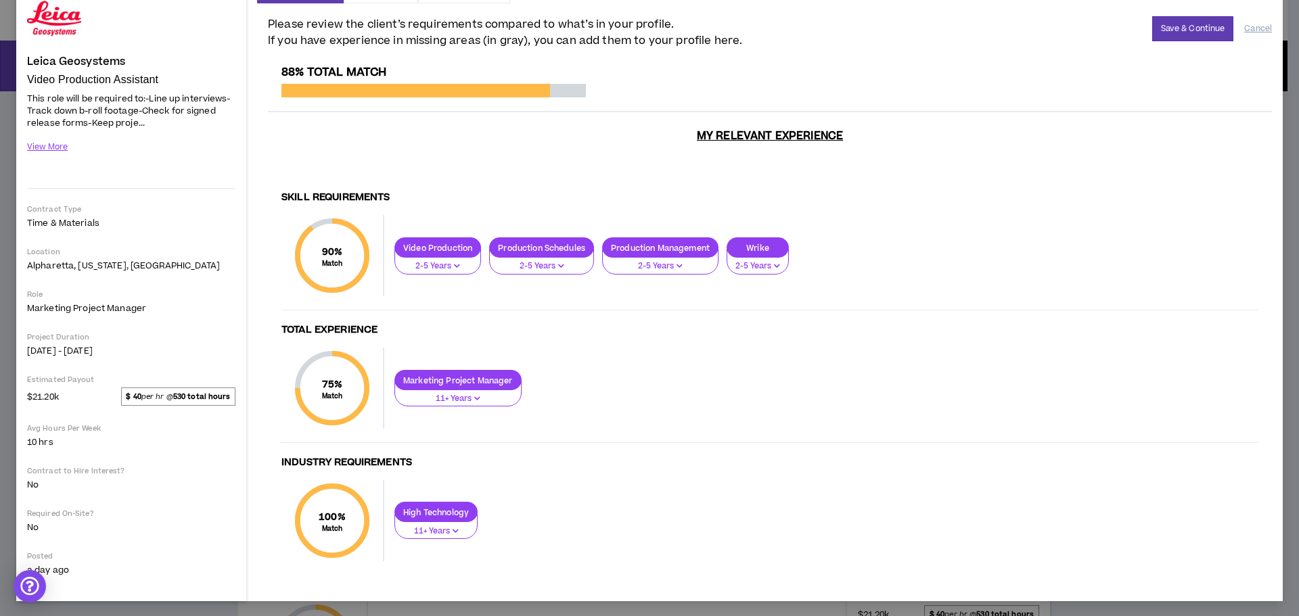
scroll to position [75, 0]
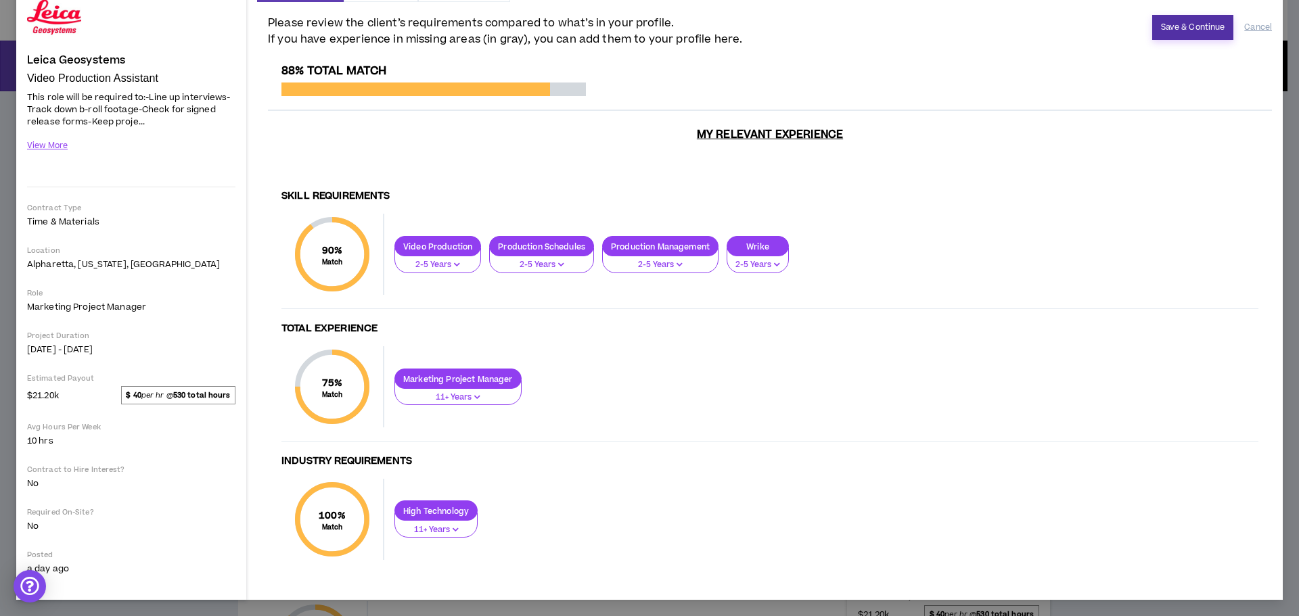
click at [1160, 34] on button "Save & Continue" at bounding box center [1193, 27] width 82 height 25
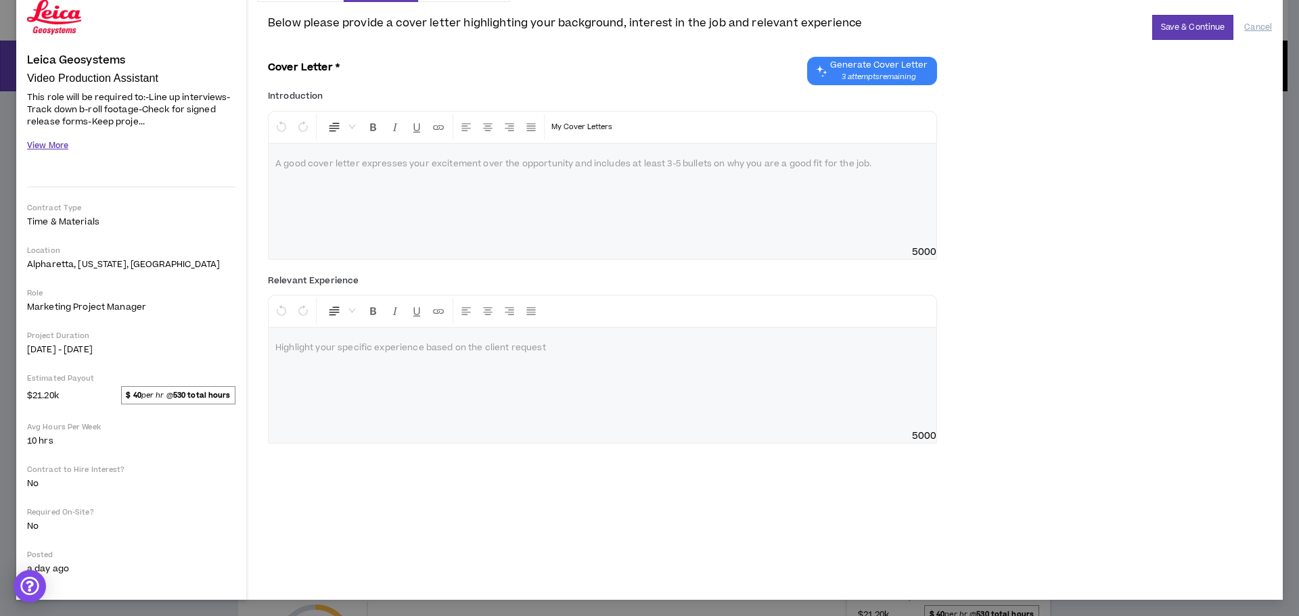
click at [58, 141] on button "View More" at bounding box center [47, 146] width 41 height 24
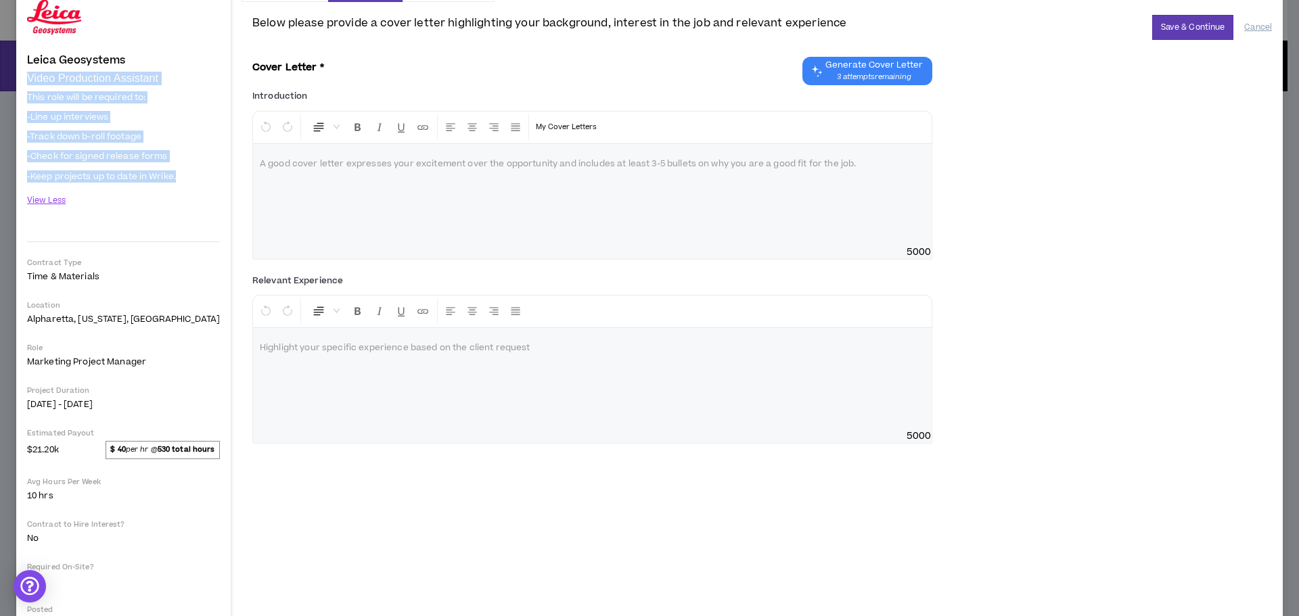
drag, startPoint x: 22, startPoint y: 79, endPoint x: 177, endPoint y: 180, distance: 184.8
click at [177, 180] on div "Leica Geosystems Video Production Assistant Hide Details This role will be requ…" at bounding box center [123, 316] width 214 height 677
copy div "Video Production Assistant This role will be required to: -Line up interviews -…"
click at [34, 59] on div "Leica Geosystems" at bounding box center [123, 29] width 193 height 76
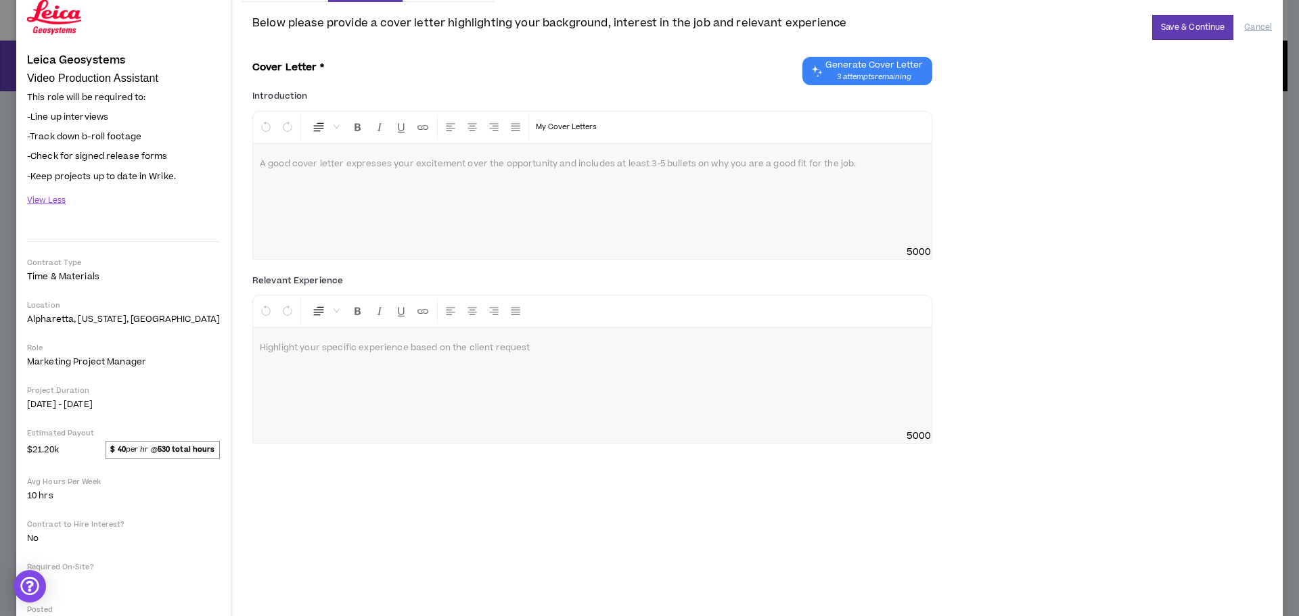
click at [26, 60] on div "Leica Geosystems Video Production Assistant Hide Details This role will be requ…" at bounding box center [123, 316] width 214 height 677
drag, startPoint x: 26, startPoint y: 60, endPoint x: 126, endPoint y: 58, distance: 100.1
click at [126, 58] on div "Leica Geosystems Video Production Assistant Hide Details This role will be requ…" at bounding box center [123, 316] width 214 height 677
copy h4 "Leica Geosystems"
click at [270, 172] on div at bounding box center [592, 194] width 678 height 101
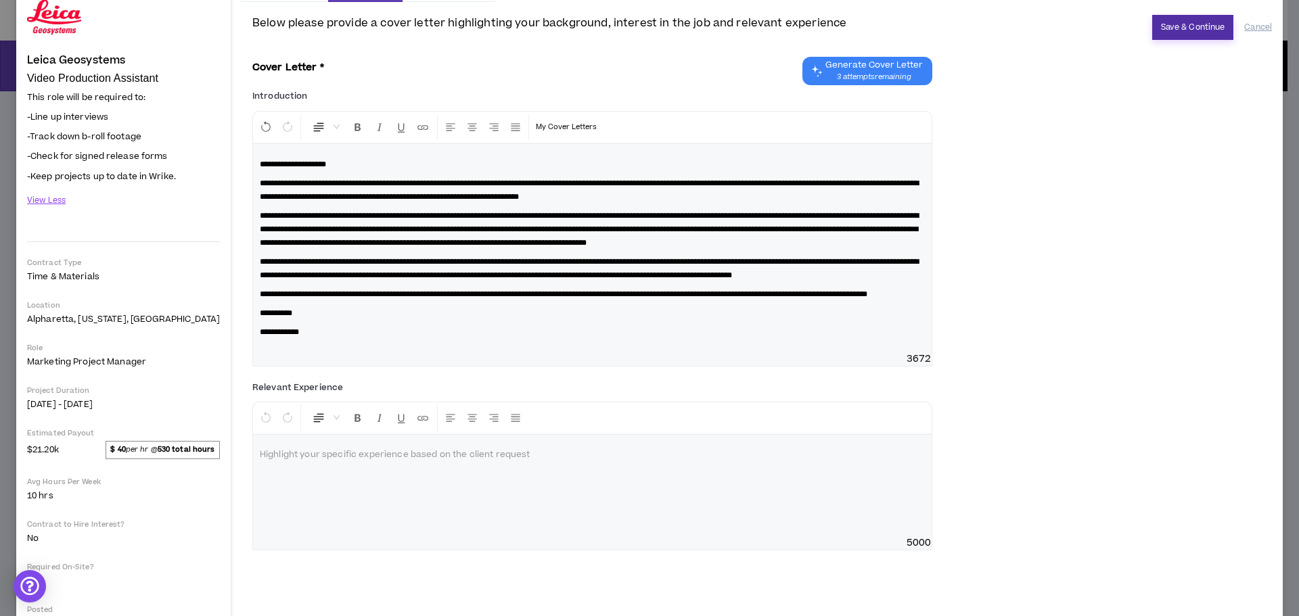
click at [1164, 26] on button "Save & Continue" at bounding box center [1193, 27] width 82 height 25
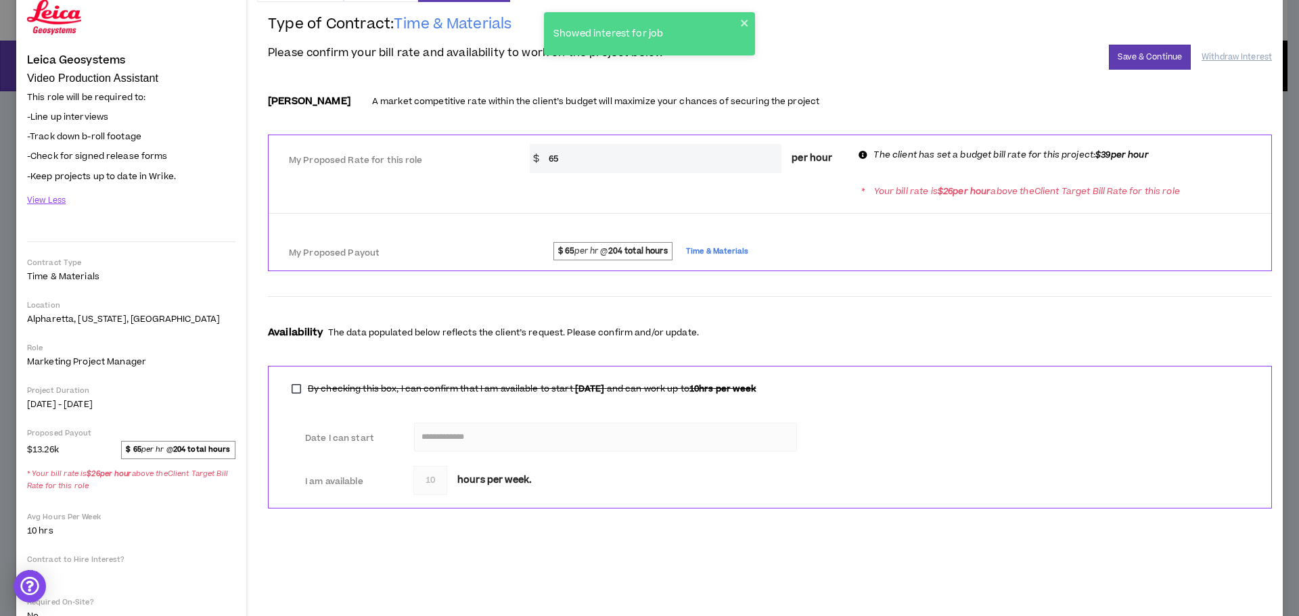
drag, startPoint x: 613, startPoint y: 155, endPoint x: 473, endPoint y: 147, distance: 140.9
click at [473, 147] on div "My Proposed Rate for this role * $ 65 per hour The client has set a budget bill…" at bounding box center [769, 157] width 1002 height 32
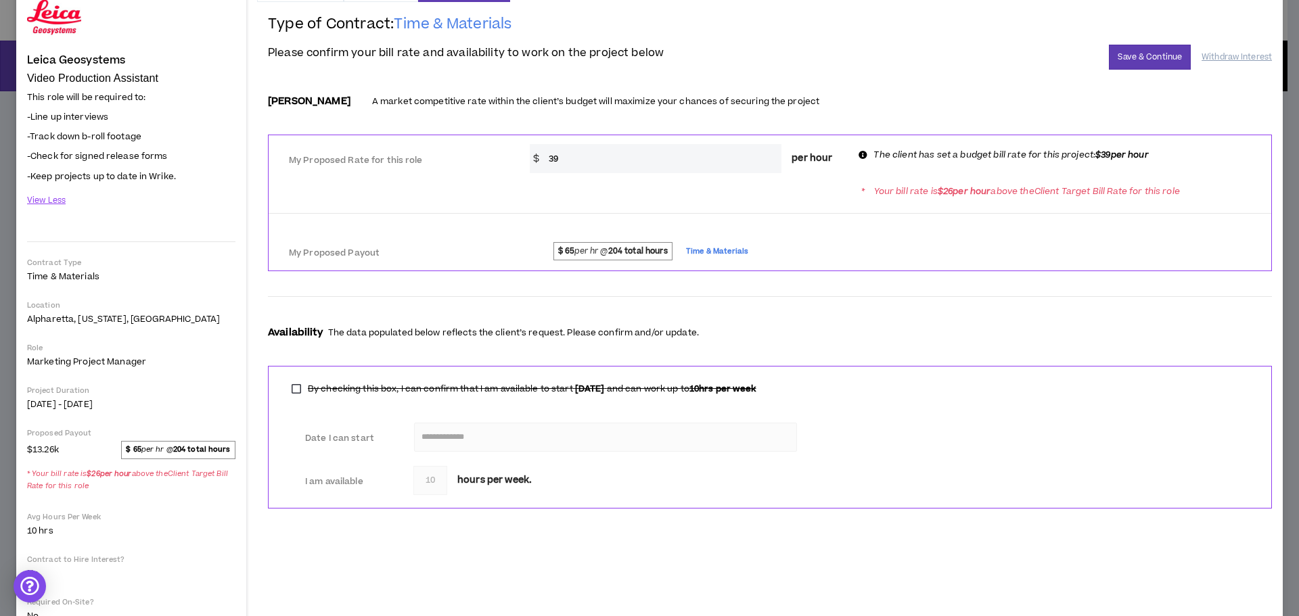
type input "39"
click at [895, 286] on div at bounding box center [770, 296] width 1004 height 22
click at [1121, 53] on button "Save & Continue" at bounding box center [1149, 57] width 82 height 25
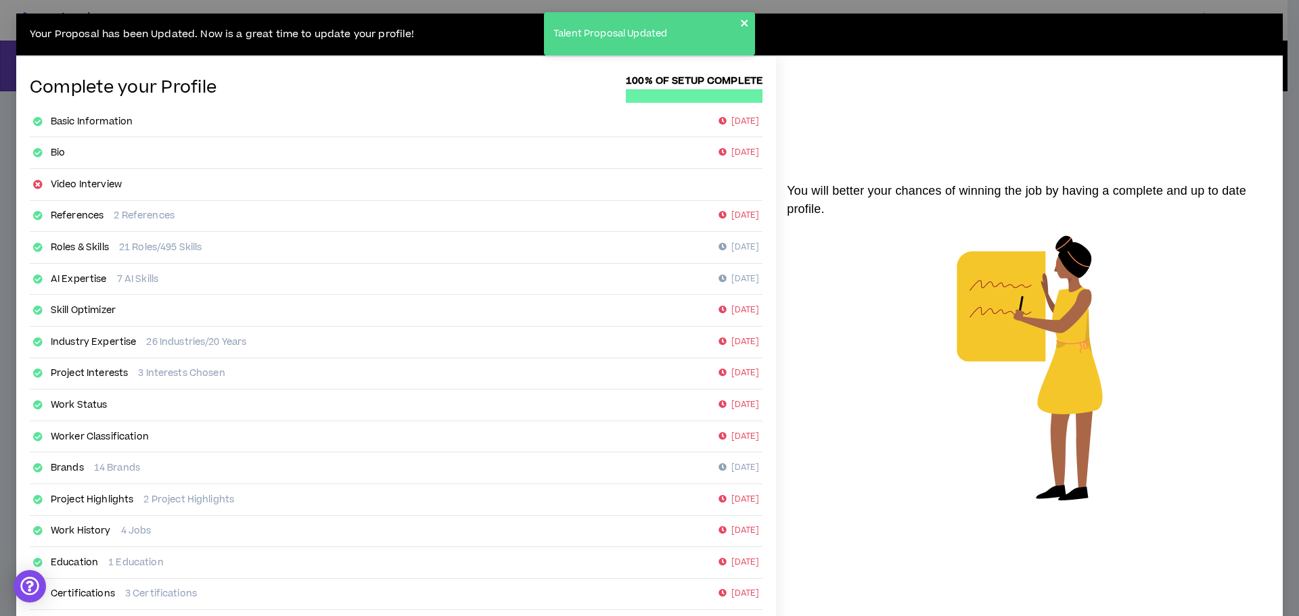
click at [746, 24] on icon "close" at bounding box center [744, 23] width 9 height 11
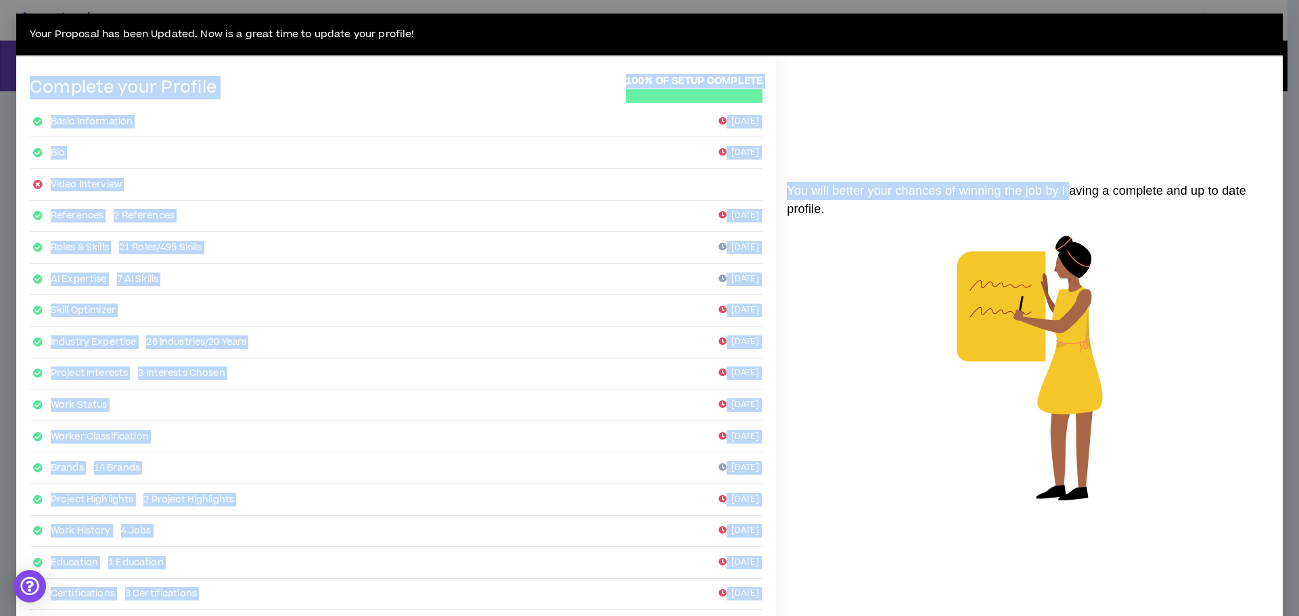
drag, startPoint x: 1230, startPoint y: 25, endPoint x: 1061, endPoint y: 189, distance: 235.3
click at [1061, 189] on div "Your Proposal has been Updated. Now is a great time to update your profile! Com…" at bounding box center [649, 355] width 1266 height 682
click at [1254, 21] on div "Your Proposal has been Updated. Now is a great time to update your profile!" at bounding box center [649, 35] width 1266 height 43
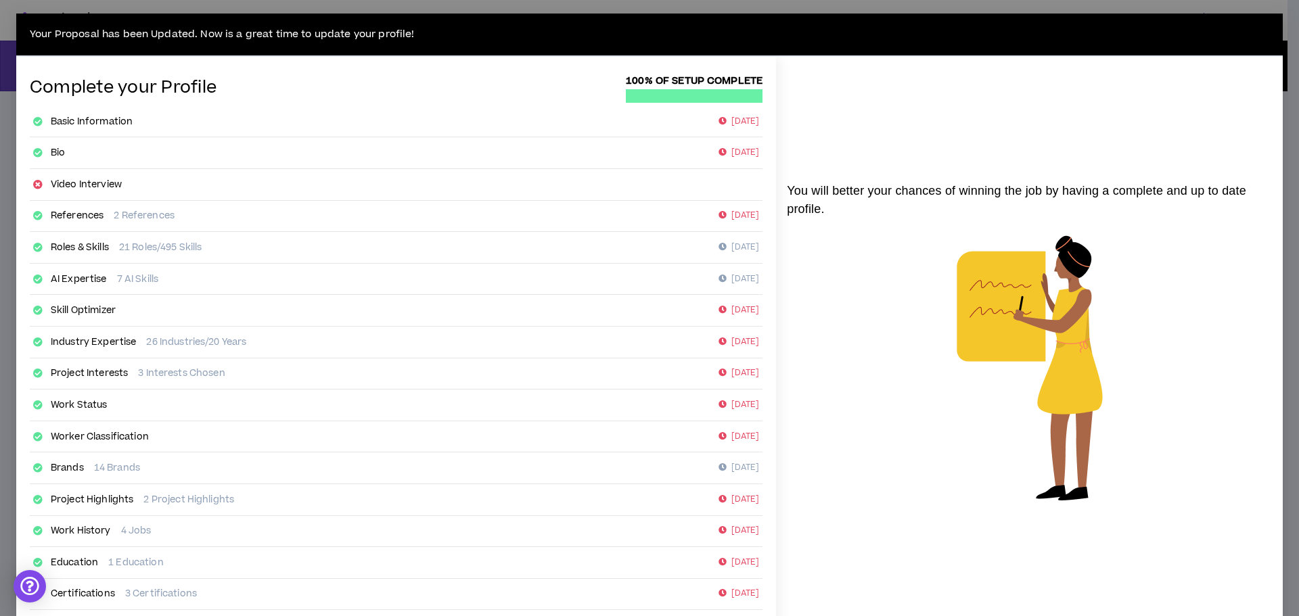
click at [1149, 9] on div "Your Proposal has been Updated. Now is a great time to update your profile! Com…" at bounding box center [649, 308] width 1299 height 616
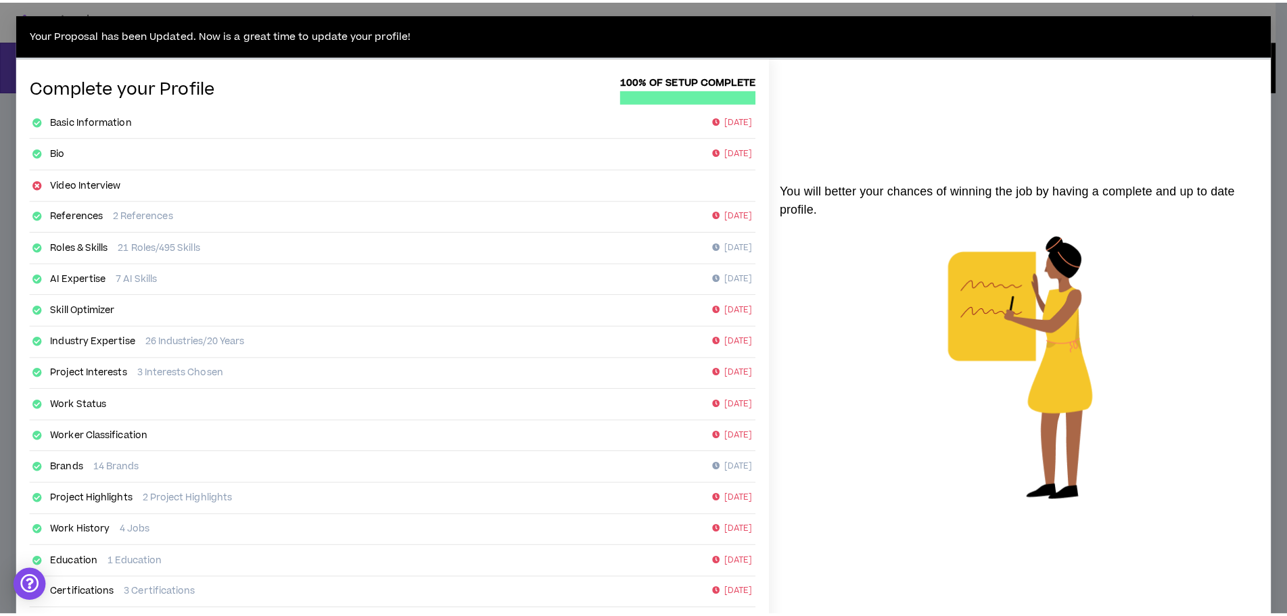
scroll to position [95, 0]
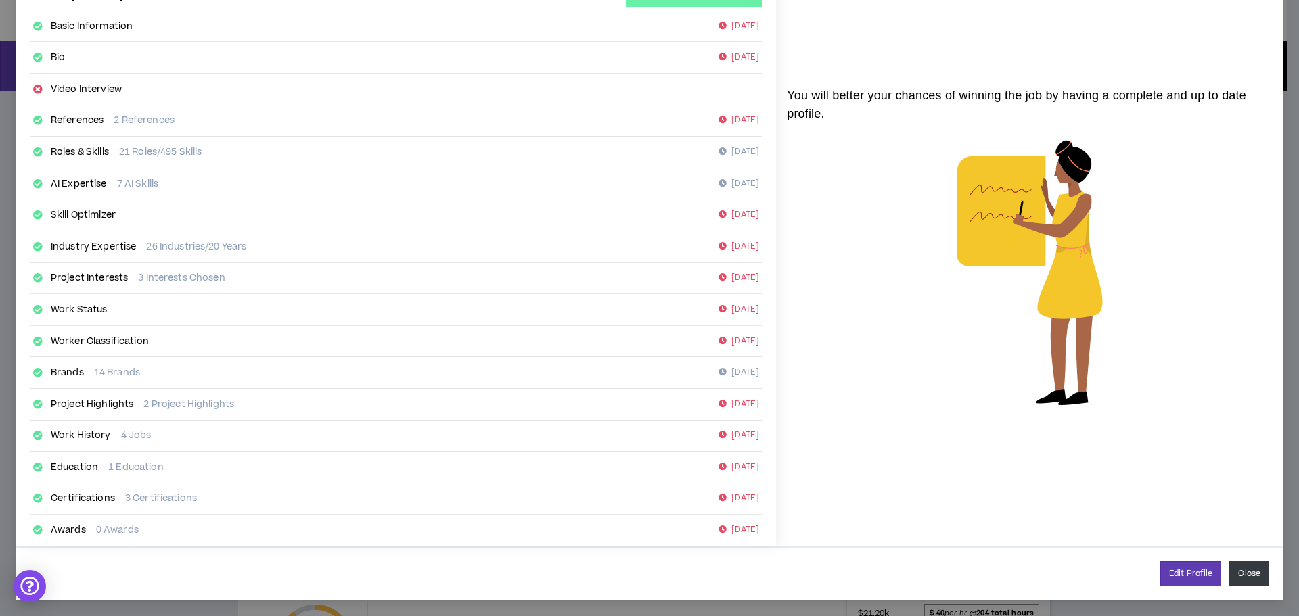
click at [1229, 578] on button "Close" at bounding box center [1249, 573] width 40 height 25
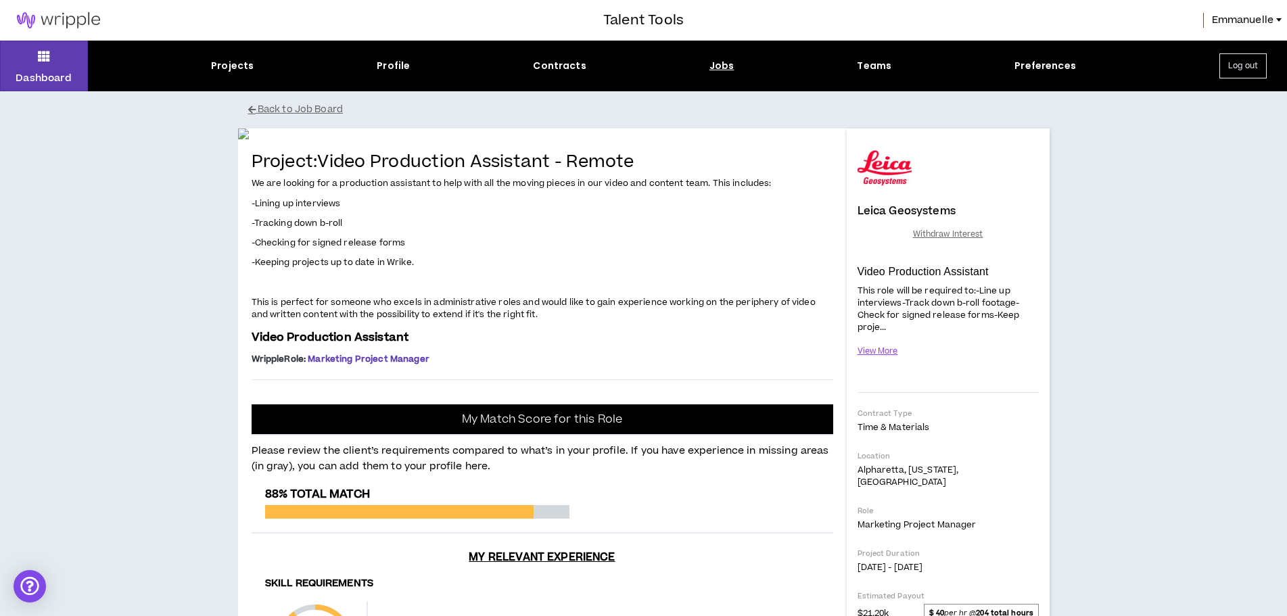
scroll to position [338, 0]
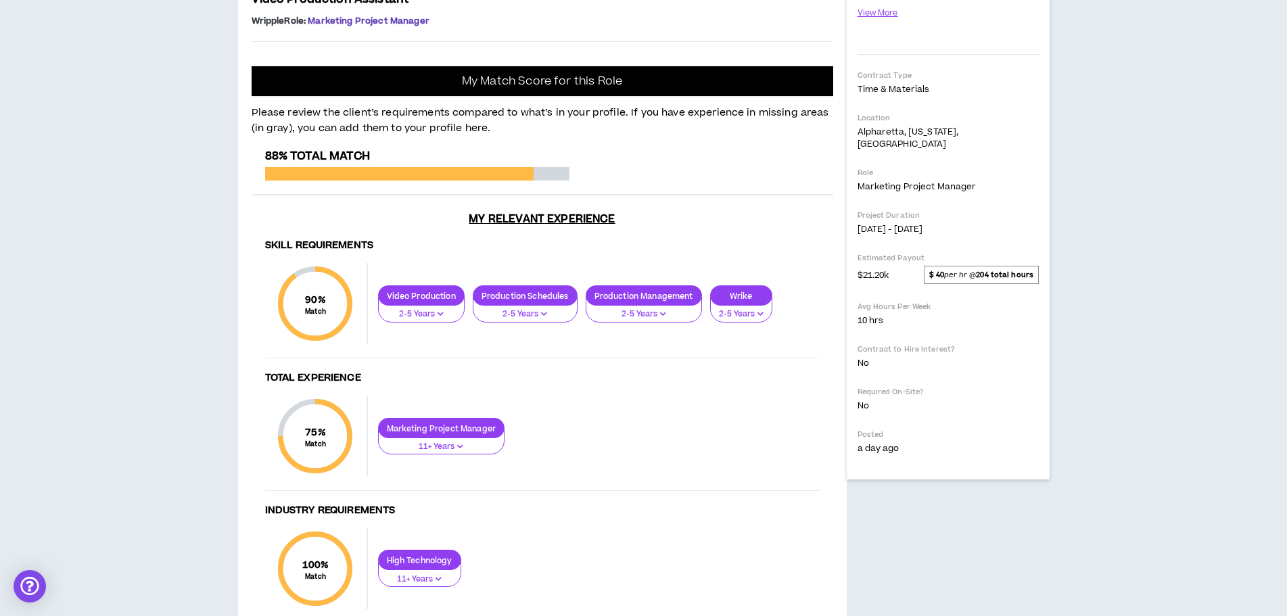
click at [943, 270] on strong "$ 40" at bounding box center [936, 275] width 15 height 10
click at [939, 270] on strong "$ 40" at bounding box center [936, 275] width 15 height 10
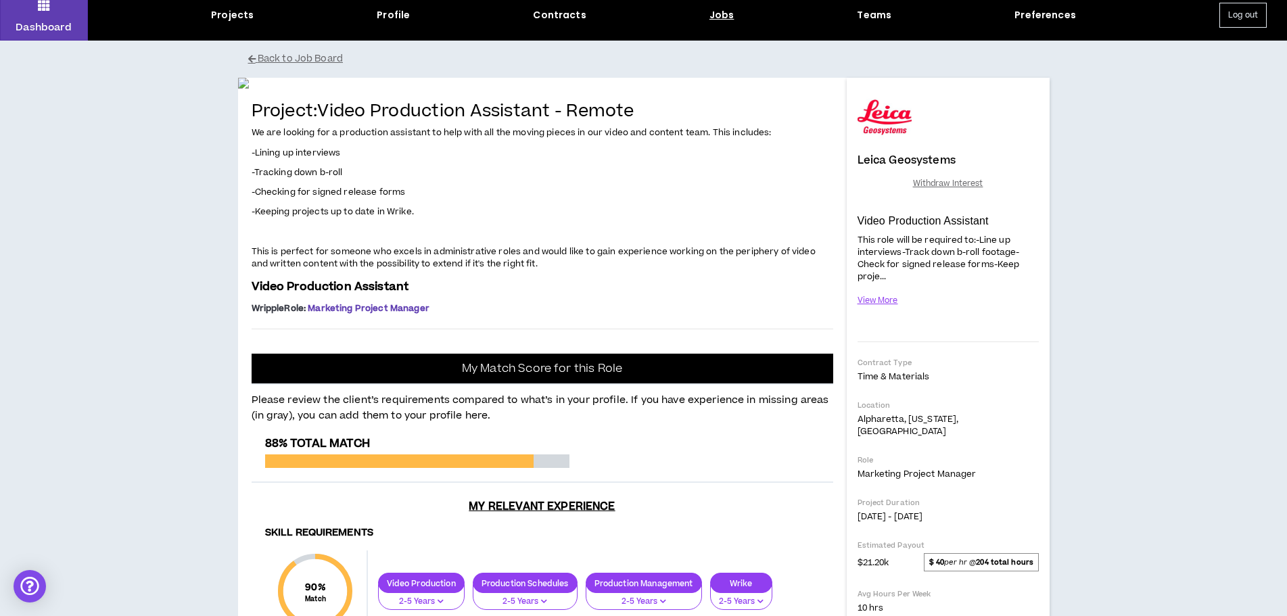
scroll to position [0, 0]
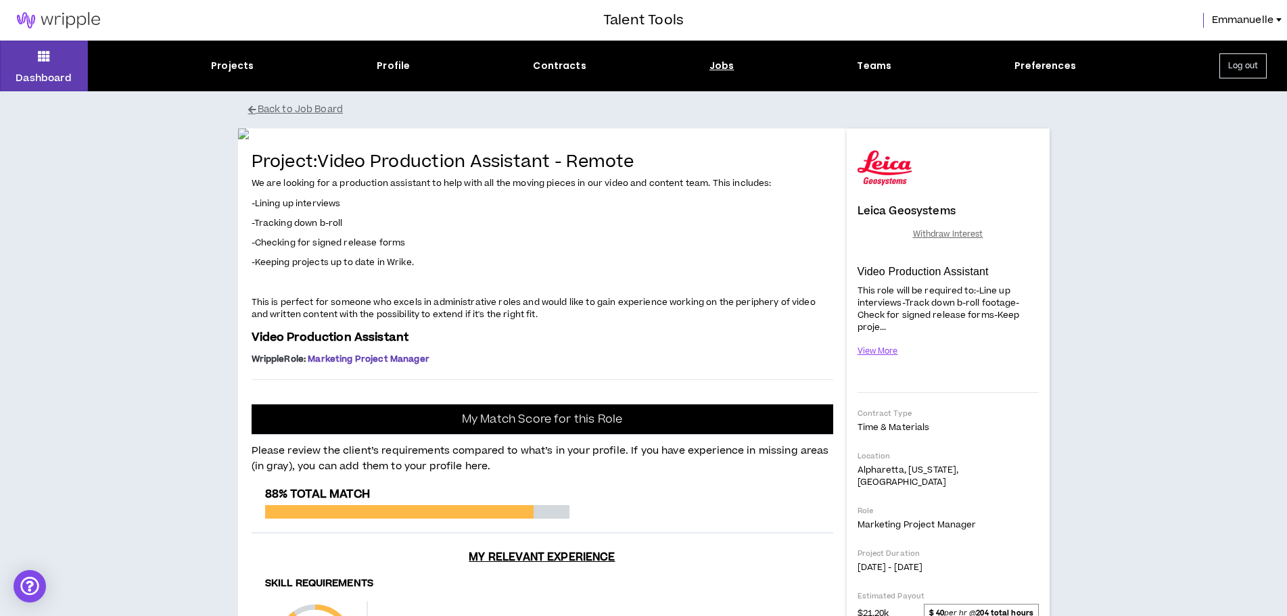
click at [720, 63] on div "Jobs" at bounding box center [721, 66] width 25 height 14
click at [699, 63] on div "Projects Profile Contracts Jobs Teams Preferences" at bounding box center [643, 66] width 1111 height 14
click at [717, 66] on div "Jobs" at bounding box center [721, 66] width 25 height 14
click at [35, 58] on button "Dashboard" at bounding box center [44, 66] width 88 height 51
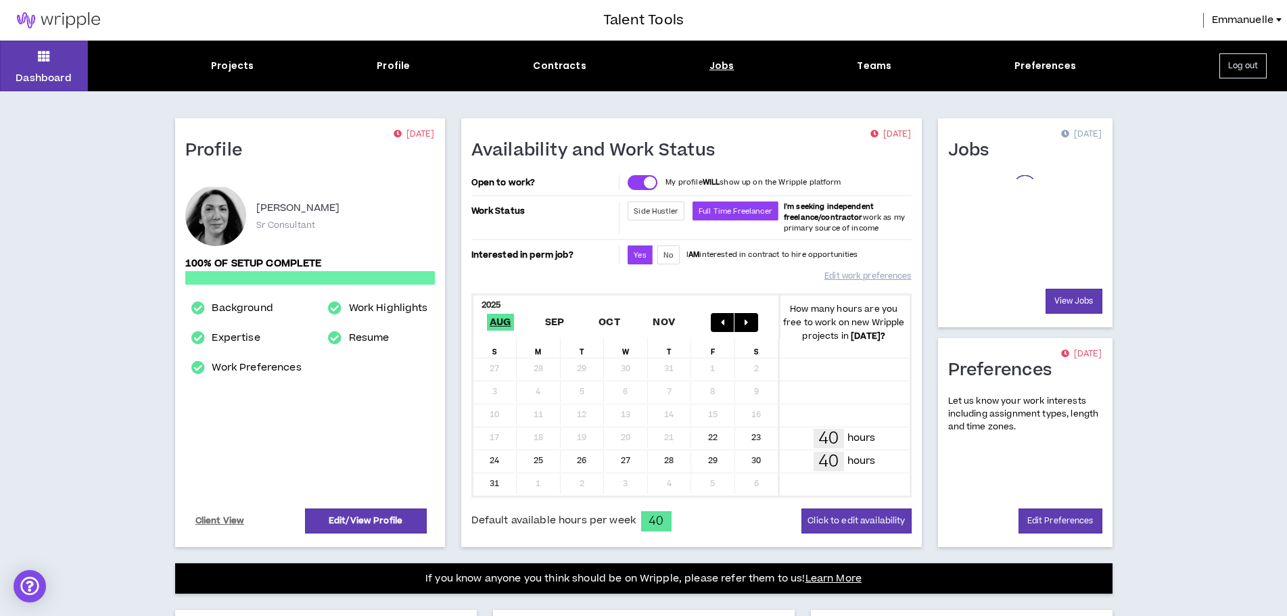
click at [716, 66] on div "Jobs" at bounding box center [721, 66] width 25 height 14
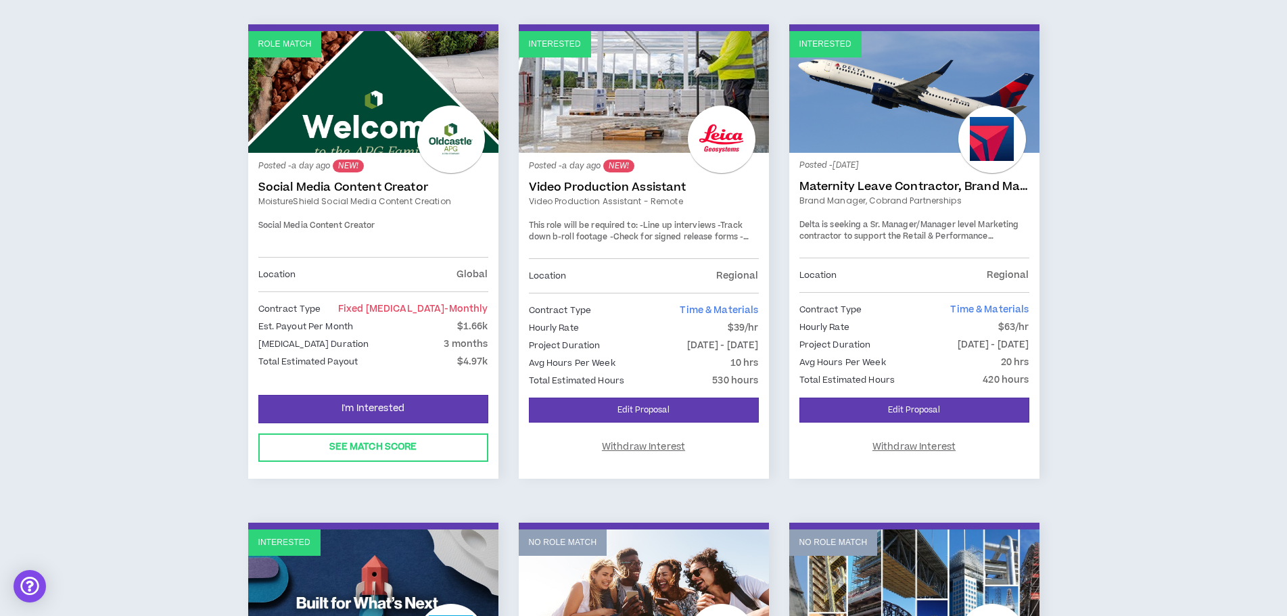
scroll to position [203, 0]
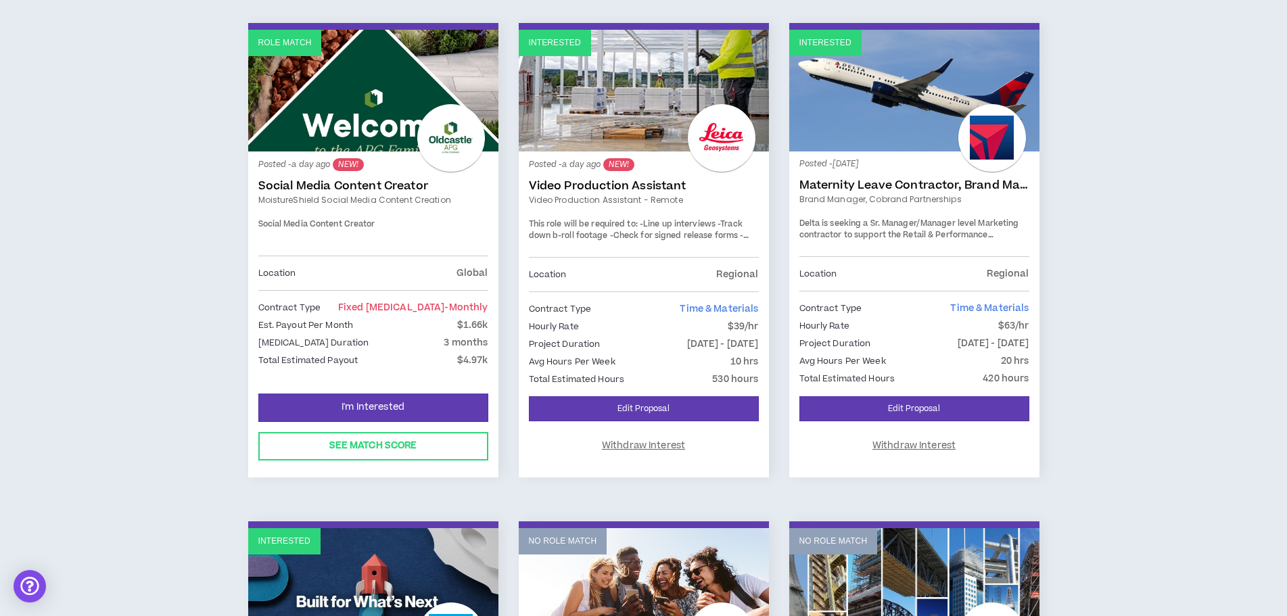
click at [377, 95] on link "Role Match" at bounding box center [373, 91] width 250 height 122
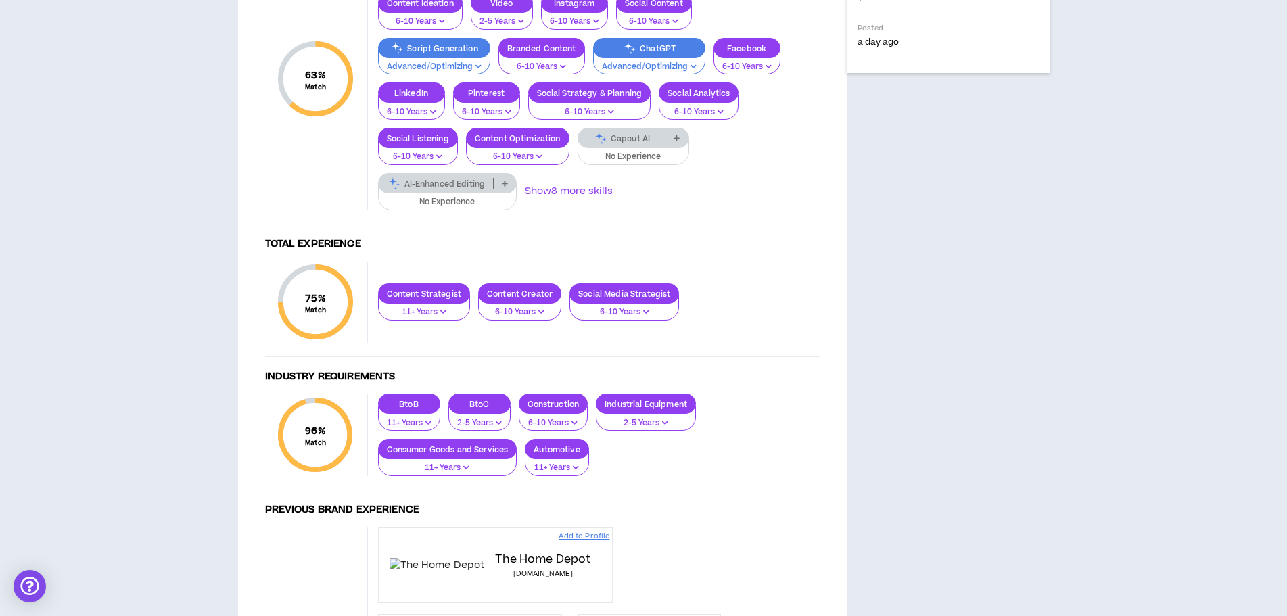
scroll to position [744, 0]
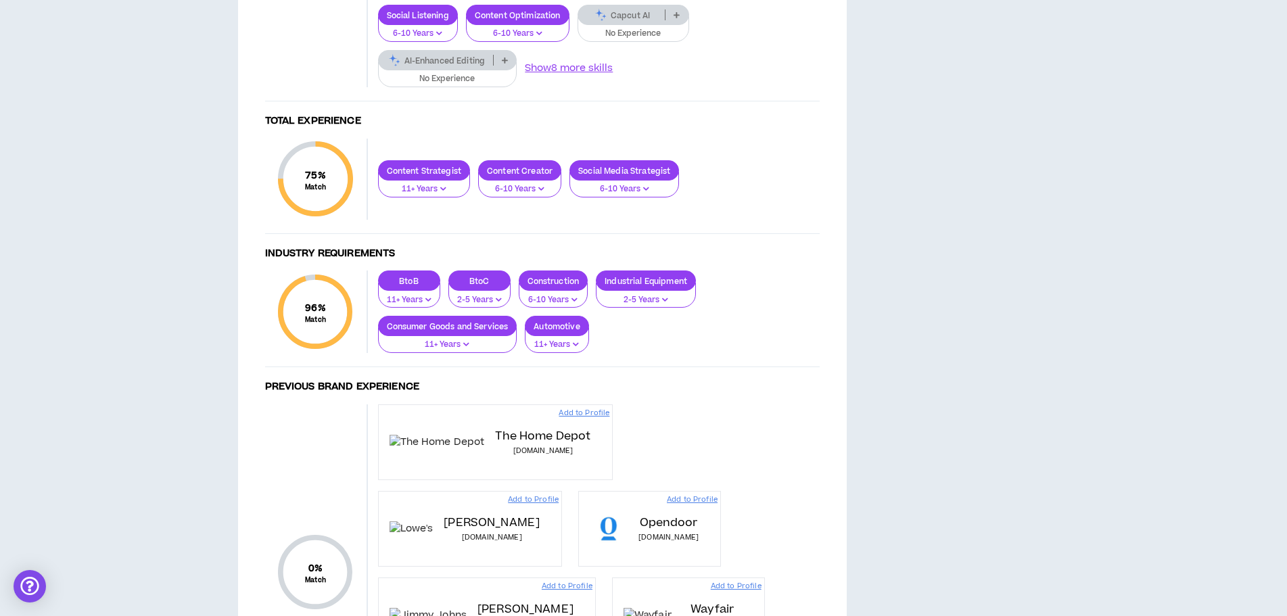
click at [611, 42] on button "No Experience" at bounding box center [634, 29] width 112 height 26
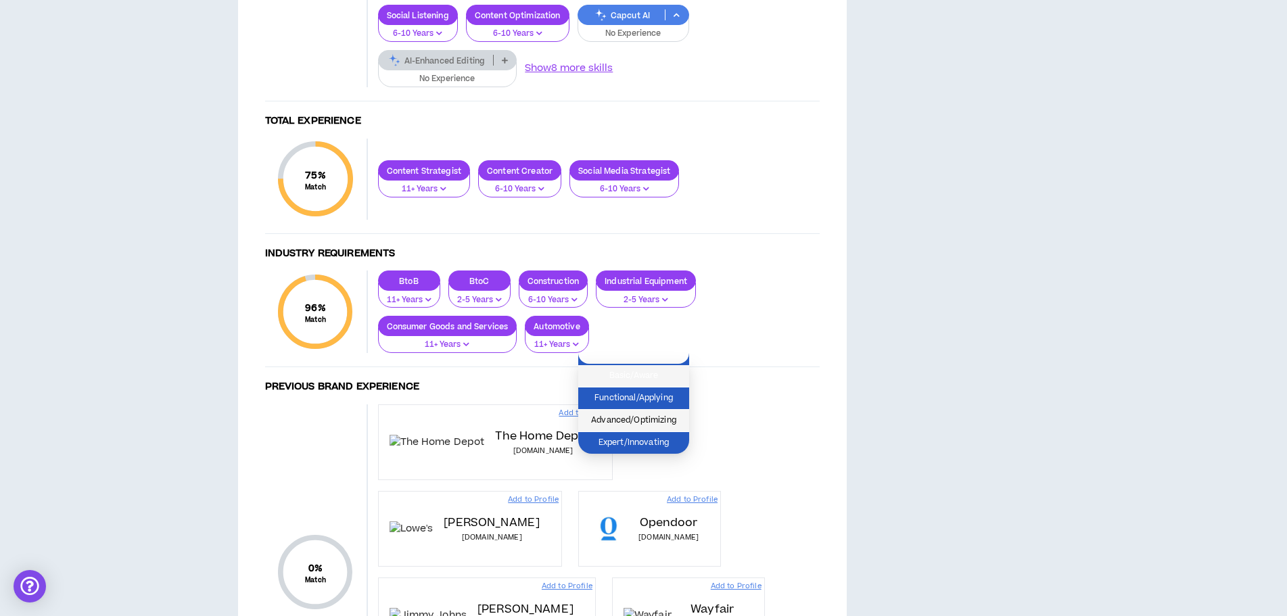
click at [627, 419] on span "Advanced/Optimizing" at bounding box center [633, 420] width 95 height 15
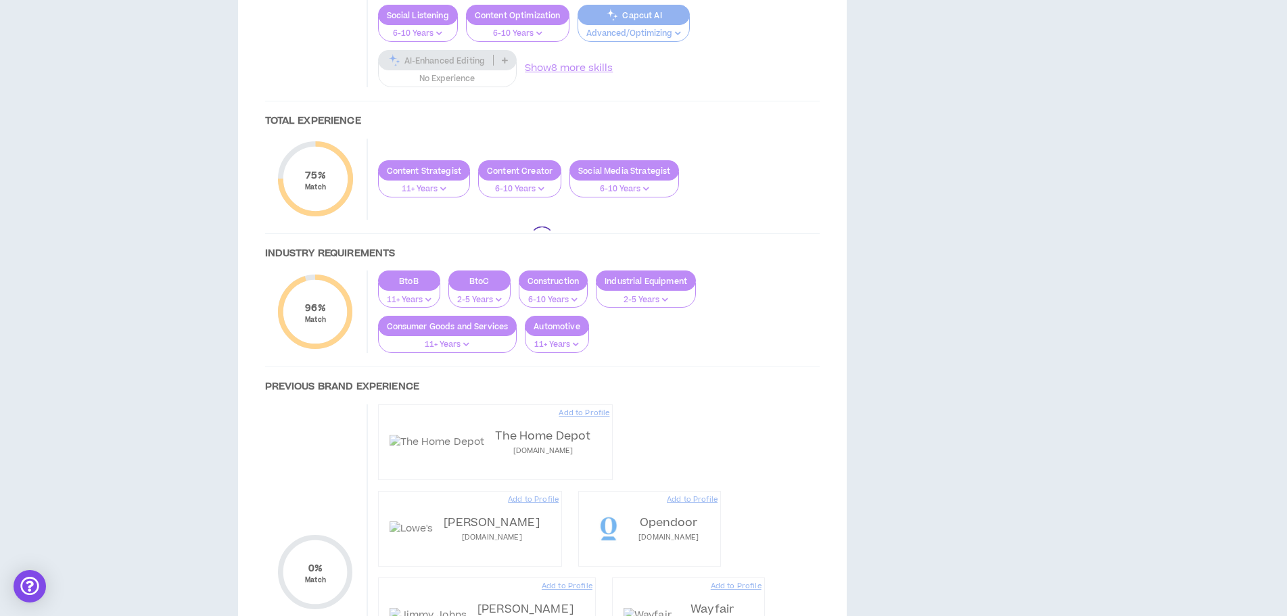
click at [426, 414] on div at bounding box center [543, 239] width 582 height 1056
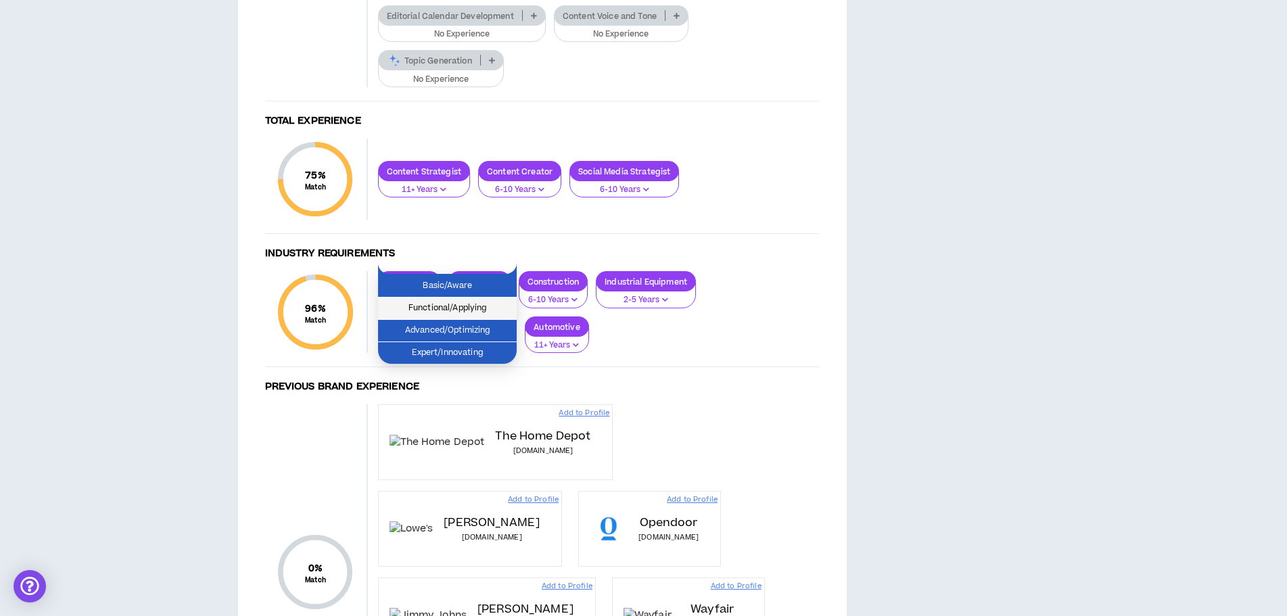
click at [452, 311] on span "Functional/Applying" at bounding box center [447, 308] width 122 height 15
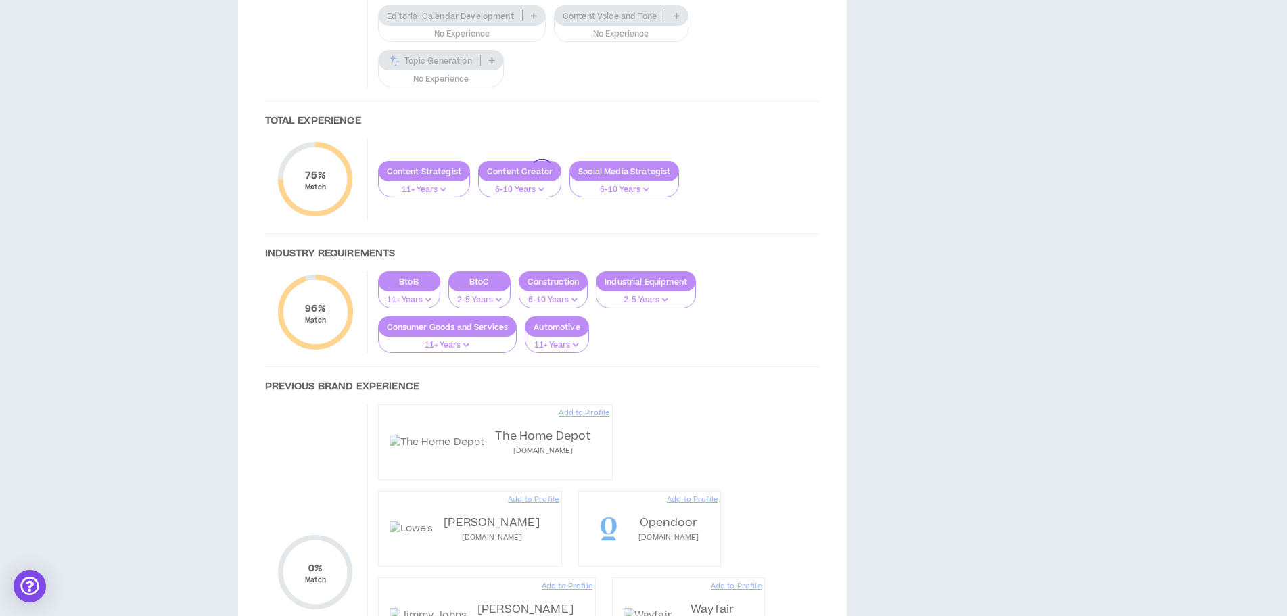
click at [557, 286] on div at bounding box center [543, 171] width 582 height 1192
click at [558, 283] on div at bounding box center [543, 171] width 582 height 1192
click at [717, 329] on div at bounding box center [543, 171] width 582 height 1192
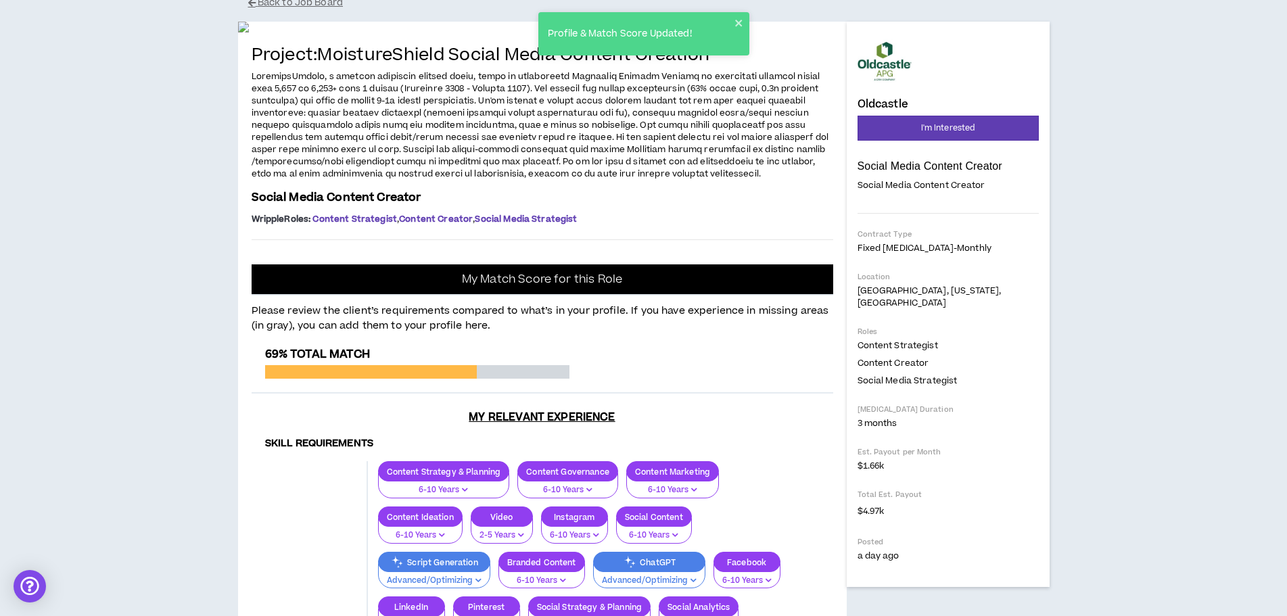
scroll to position [68, 0]
